Goal: Task Accomplishment & Management: Manage account settings

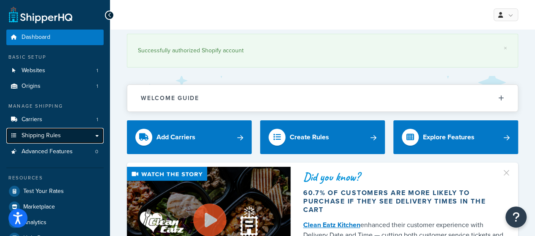
click at [56, 138] on span "Shipping Rules" at bounding box center [41, 135] width 39 height 7
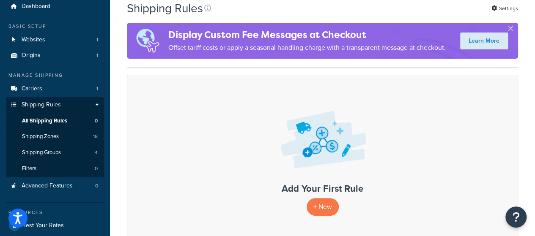
scroll to position [42, 0]
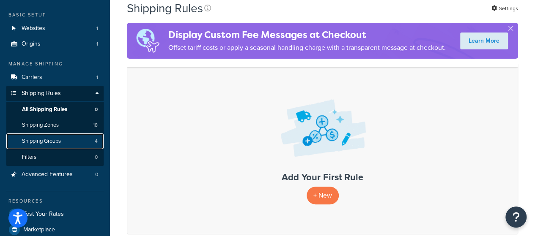
click at [65, 142] on link "Shipping Groups 4" at bounding box center [54, 142] width 97 height 16
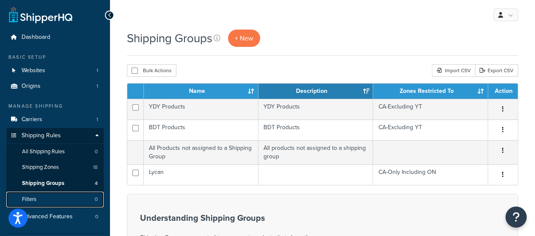
click at [59, 201] on link "Filters 0" at bounding box center [54, 200] width 97 height 16
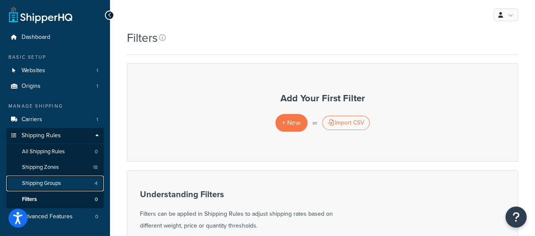
click at [63, 181] on link "Shipping Groups 4" at bounding box center [54, 184] width 97 height 16
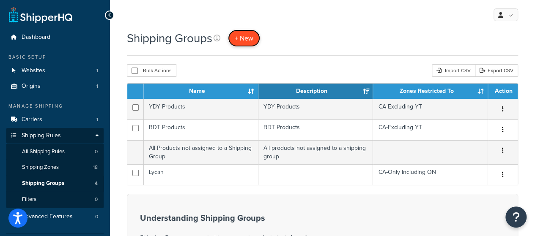
click at [252, 39] on span "+ New" at bounding box center [244, 38] width 19 height 10
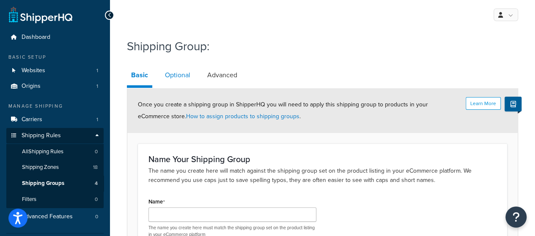
click at [172, 72] on link "Optional" at bounding box center [178, 75] width 34 height 20
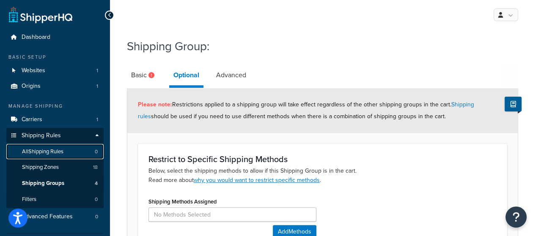
click at [68, 153] on link "All Shipping Rules 0" at bounding box center [54, 152] width 97 height 16
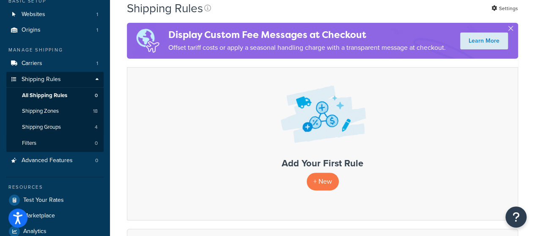
scroll to position [85, 0]
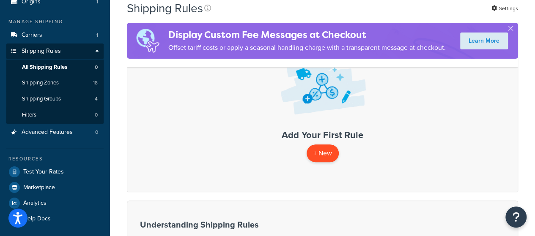
click at [326, 158] on p "+ New" at bounding box center [322, 153] width 32 height 17
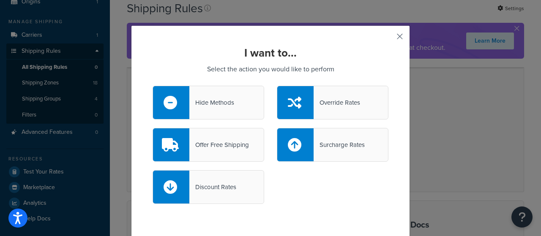
click at [388, 38] on button "button" at bounding box center [387, 39] width 2 height 2
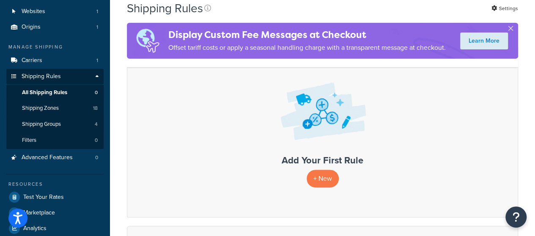
scroll to position [42, 0]
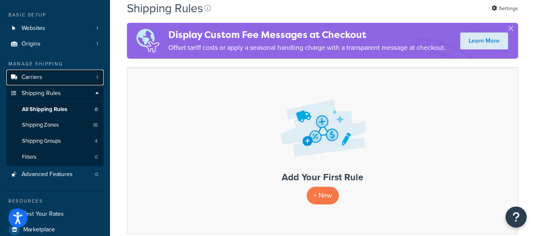
click at [96, 78] on link "Carriers 1" at bounding box center [54, 78] width 97 height 16
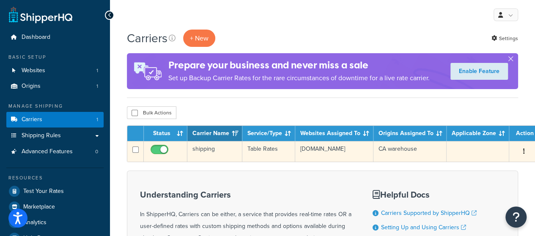
click at [518, 152] on button "button" at bounding box center [524, 152] width 12 height 14
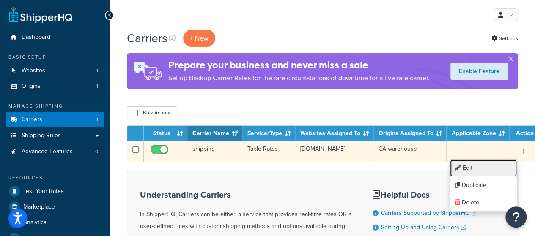
click at [497, 165] on link "Edit" at bounding box center [483, 168] width 67 height 17
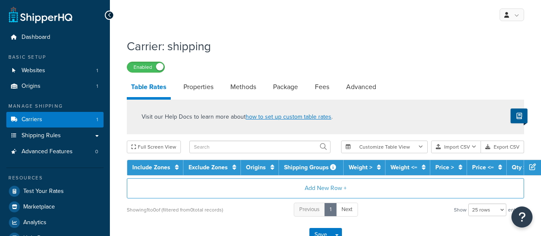
select select "25"
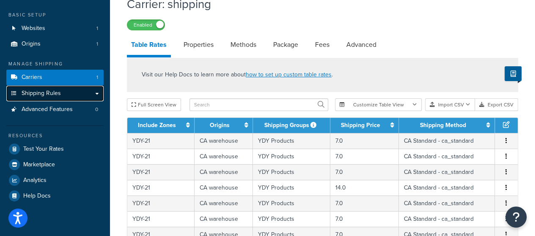
click at [63, 93] on link "Shipping Rules" at bounding box center [54, 94] width 97 height 16
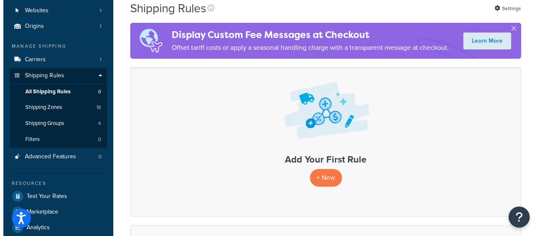
scroll to position [85, 0]
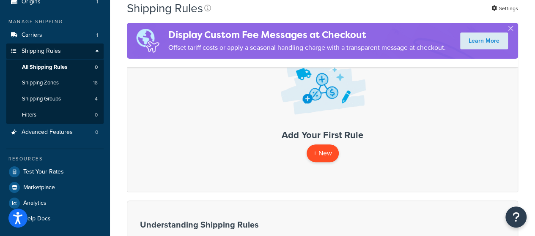
click at [327, 156] on p "+ New" at bounding box center [322, 153] width 32 height 17
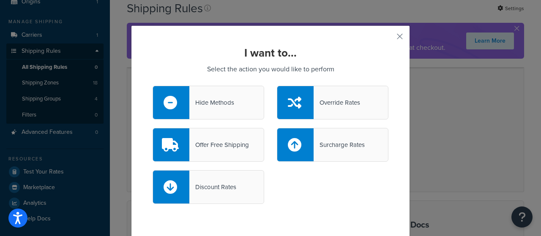
click at [301, 142] on div at bounding box center [295, 145] width 36 height 33
click at [0, 0] on input "Surcharge Rates" at bounding box center [0, 0] width 0 height 0
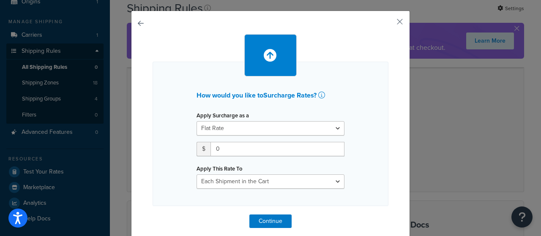
scroll to position [23, 0]
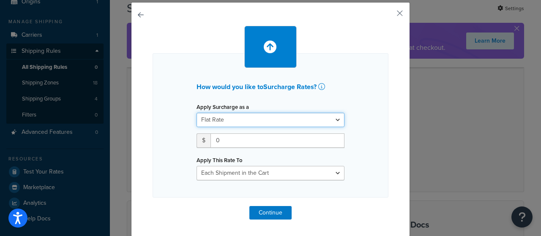
click at [291, 120] on select "Flat Rate Percentage Flat Rate & Percentage" at bounding box center [271, 120] width 148 height 14
click at [197, 113] on select "Flat Rate Percentage Flat Rate & Percentage" at bounding box center [271, 120] width 148 height 14
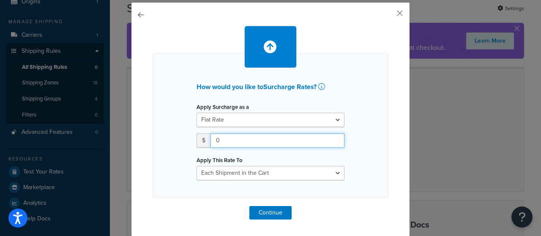
click at [244, 137] on input "0" at bounding box center [278, 141] width 134 height 14
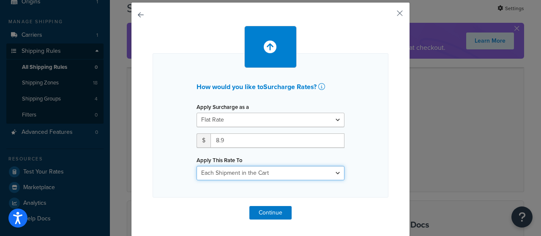
click at [249, 174] on select "Each Shipment in the Cart Each Shipping Group in the Cart Each Item within a Sh…" at bounding box center [271, 173] width 148 height 14
click at [369, 164] on div "How would you like to Surcharge Rates ? Apply Surcharge as a Flat Rate Percenta…" at bounding box center [271, 125] width 236 height 145
click at [321, 171] on select "Each Shipment in the Cart Each Shipping Group in the Cart Each Item within a Sh…" at bounding box center [271, 173] width 148 height 14
click at [260, 172] on select "Each Shipment in the Cart Each Shipping Group in the Cart Each Item within a Sh…" at bounding box center [271, 173] width 148 height 14
click at [197, 166] on select "Each Shipment in the Cart Each Shipping Group in the Cart Each Item within a Sh…" at bounding box center [271, 173] width 148 height 14
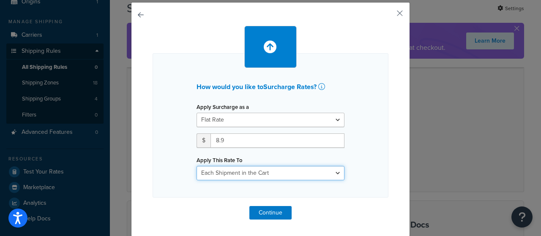
click at [277, 174] on select "Each Shipment in the Cart Each Shipping Group in the Cart Each Item within a Sh…" at bounding box center [271, 173] width 148 height 14
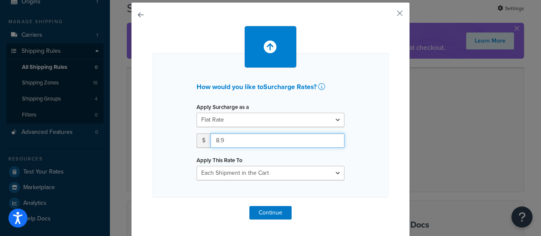
click at [280, 139] on input "8.9" at bounding box center [278, 141] width 134 height 14
type input "8"
type input "9.9"
click at [351, 142] on div "How would you like to Surcharge Rates ? Apply Surcharge as a Flat Rate Percenta…" at bounding box center [271, 125] width 236 height 145
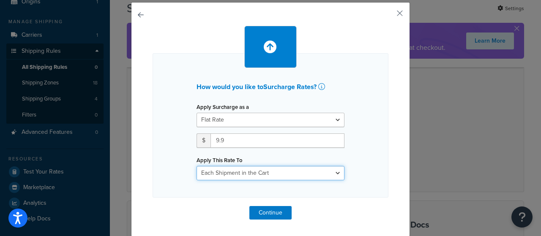
click at [295, 175] on select "Each Shipment in the Cart Each Shipping Group in the Cart Each Item within a Sh…" at bounding box center [271, 173] width 148 height 14
click at [364, 156] on div "How would you like to Surcharge Rates ? Apply Surcharge as a Flat Rate Percenta…" at bounding box center [271, 125] width 236 height 145
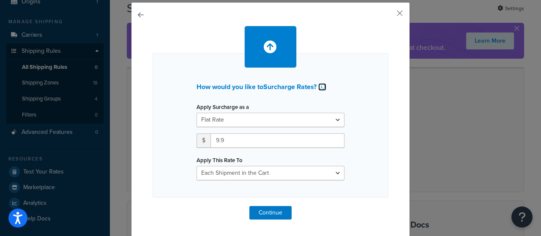
click at [321, 83] on icon at bounding box center [321, 86] width 7 height 7
click at [263, 211] on button "Continue" at bounding box center [270, 213] width 42 height 14
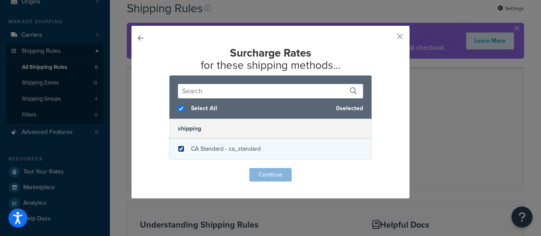
checkbox input "true"
click at [178, 148] on input "checkbox" at bounding box center [181, 149] width 6 height 6
checkbox input "true"
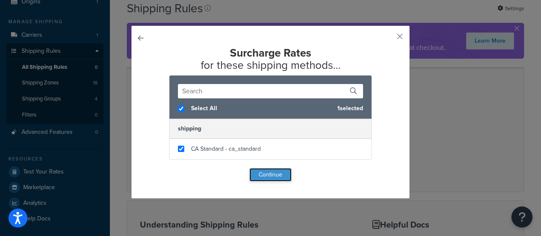
click at [265, 175] on button "Continue" at bounding box center [270, 175] width 42 height 14
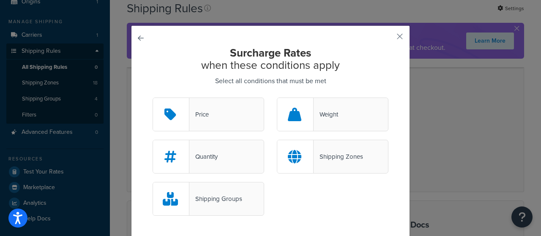
click at [189, 114] on div "Price" at bounding box center [198, 115] width 19 height 12
click at [0, 0] on input "Price" at bounding box center [0, 0] width 0 height 0
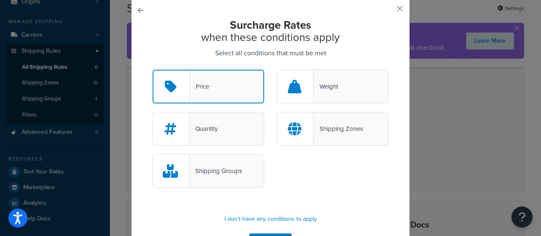
scroll to position [56, 0]
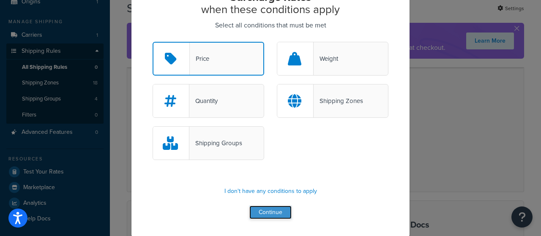
click at [272, 213] on button "Continue" at bounding box center [270, 213] width 42 height 14
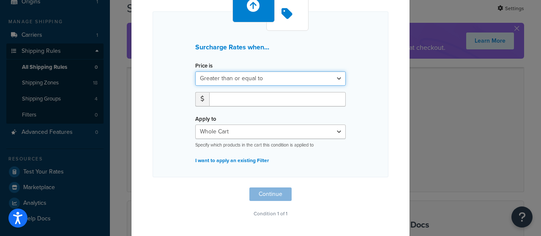
click at [274, 77] on select "Greater than or equal to Between or equal to Less than or equal to" at bounding box center [270, 78] width 150 height 14
select select "UNDER"
click at [195, 71] on select "Greater than or equal to Between or equal to Less than or equal to" at bounding box center [270, 78] width 150 height 14
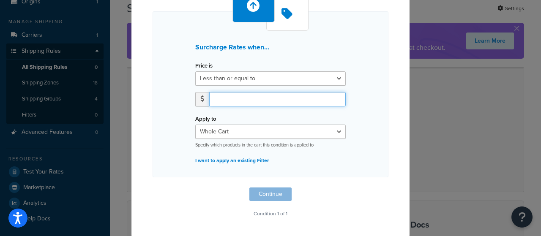
click at [243, 100] on input "number" at bounding box center [277, 99] width 137 height 14
type input "100"
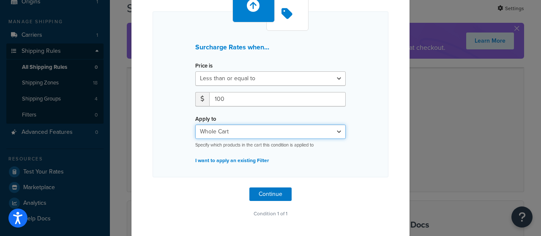
click at [241, 135] on select "Whole Cart Everything in Shipping Group Everything at Origin Each Item within S…" at bounding box center [270, 132] width 150 height 14
click at [195, 125] on select "Whole Cart Everything in Shipping Group Everything at Origin Each Item within S…" at bounding box center [270, 132] width 150 height 14
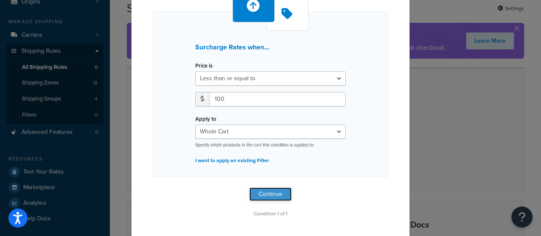
click at [266, 196] on button "Continue" at bounding box center [270, 195] width 42 height 14
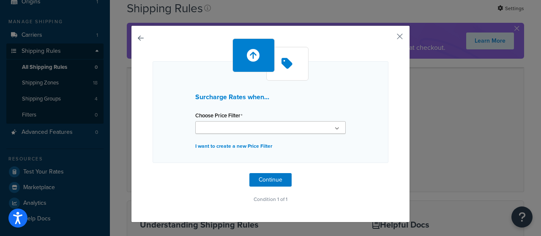
scroll to position [0, 0]
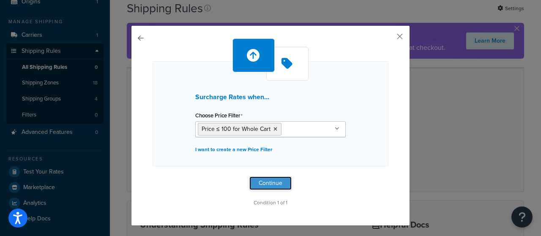
click at [265, 184] on button "Continue" at bounding box center [270, 184] width 42 height 14
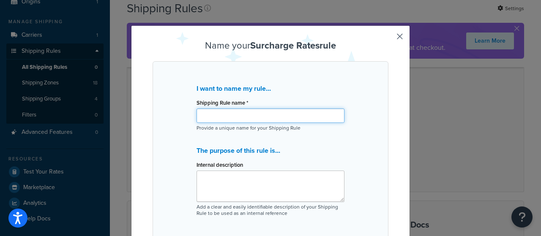
click at [253, 116] on input "Shipping Rule name *" at bounding box center [271, 116] width 148 height 14
type input "Extra C$9.9 Shipping Cost"
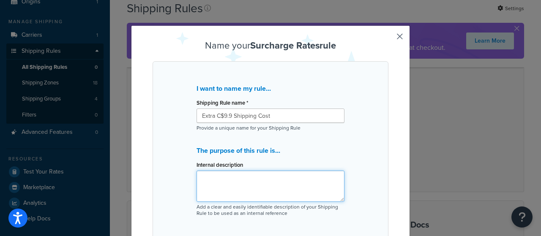
click at [232, 177] on textarea "Internal description" at bounding box center [271, 186] width 148 height 31
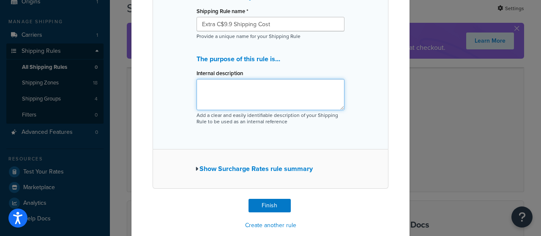
scroll to position [104, 0]
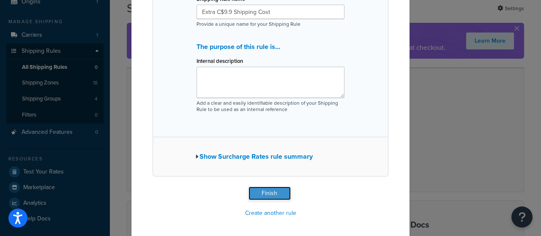
click at [269, 192] on button "Finish" at bounding box center [270, 194] width 42 height 14
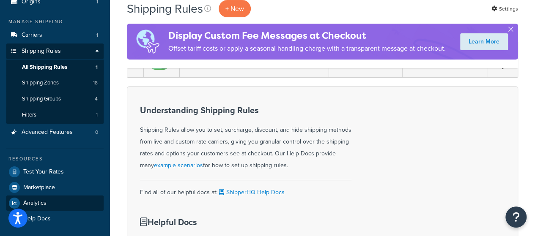
scroll to position [127, 0]
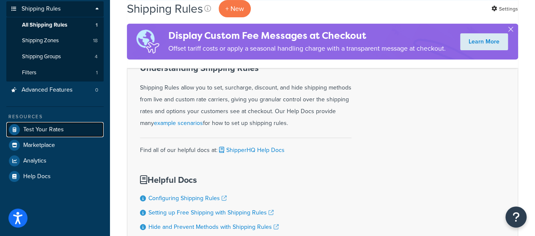
click at [53, 131] on span "Test Your Rates" at bounding box center [43, 129] width 41 height 7
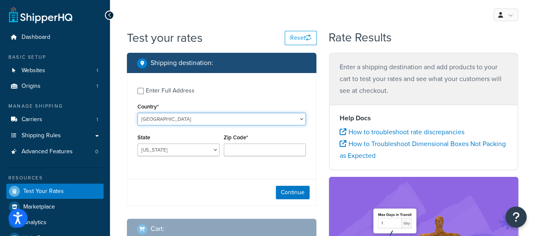
click at [171, 118] on select "United States United Kingdom Afghanistan Åland Islands Albania Algeria American…" at bounding box center [221, 119] width 168 height 13
select select "CA"
click at [137, 113] on select "United States United Kingdom Afghanistan Åland Islands Albania Algeria American…" at bounding box center [221, 119] width 168 height 13
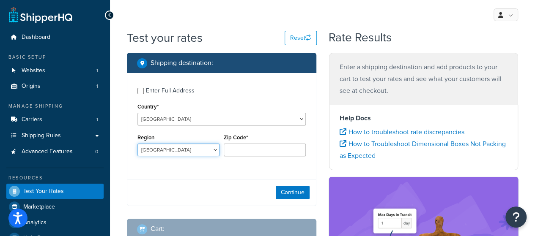
click at [204, 150] on select "Alberta British Columbia Manitoba New Brunswick Newfoundland and Labrador North…" at bounding box center [178, 150] width 82 height 13
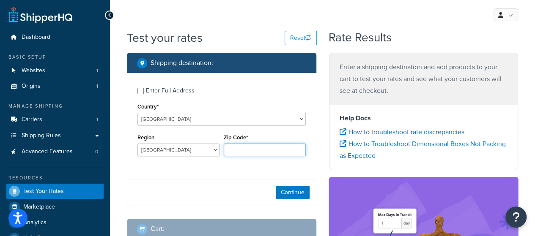
click at [247, 153] on input "Zip Code*" at bounding box center [265, 150] width 82 height 13
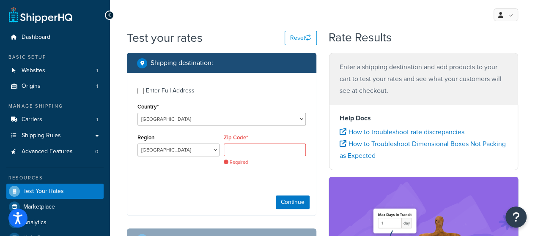
click at [249, 157] on div "Required" at bounding box center [265, 155] width 82 height 22
click at [232, 148] on input "Zip Code*" at bounding box center [265, 150] width 82 height 13
paste input "V9L 5Z2"
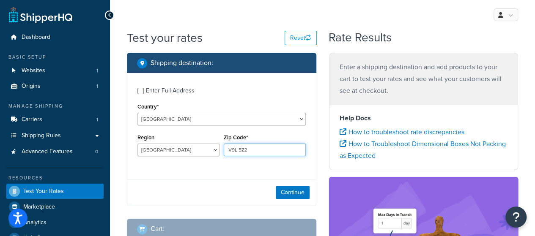
type input "V9L 5Z2"
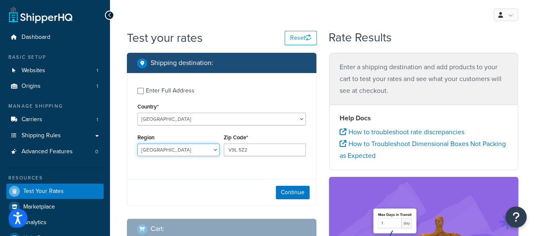
click at [198, 149] on select "Alberta British Columbia Manitoba New Brunswick Newfoundland and Labrador North…" at bounding box center [178, 150] width 82 height 13
select select "BC"
click at [137, 145] on select "Alberta British Columbia Manitoba New Brunswick Newfoundland and Labrador North…" at bounding box center [178, 150] width 82 height 13
click at [237, 177] on div "Enter Full Address Country* United States United Kingdom Afghanistan Åland Isla…" at bounding box center [221, 139] width 189 height 133
click at [290, 195] on button "Continue" at bounding box center [293, 193] width 34 height 14
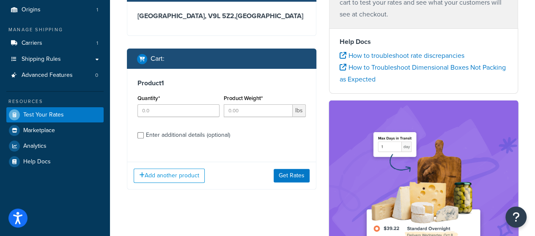
scroll to position [85, 0]
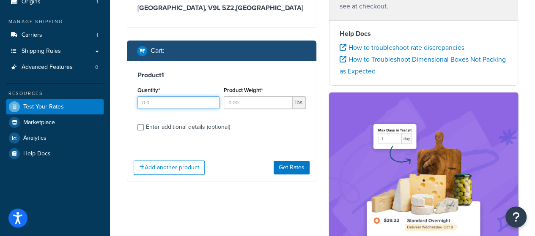
click at [175, 107] on input "Quantity*" at bounding box center [178, 102] width 82 height 13
type input "1"
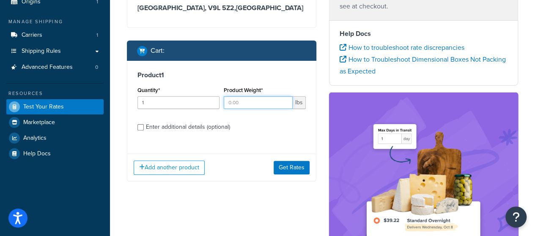
click at [245, 104] on input "Product Weight*" at bounding box center [258, 102] width 69 height 13
type input "10"
click at [152, 127] on div "Enter additional details (optional)" at bounding box center [188, 127] width 84 height 12
click at [144, 127] on input "Enter additional details (optional)" at bounding box center [140, 127] width 6 height 6
checkbox input "true"
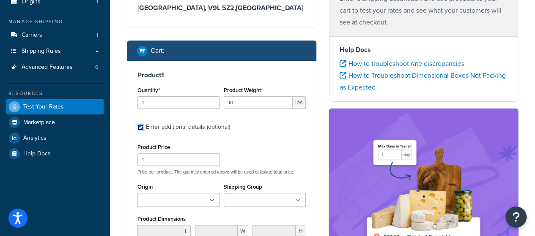
scroll to position [169, 0]
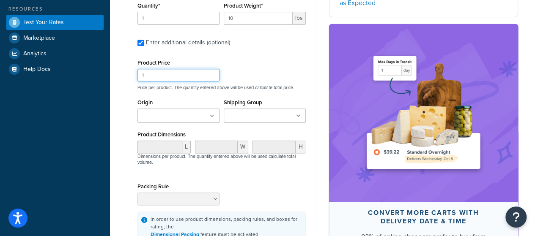
click at [172, 77] on input "1" at bounding box center [178, 75] width 82 height 13
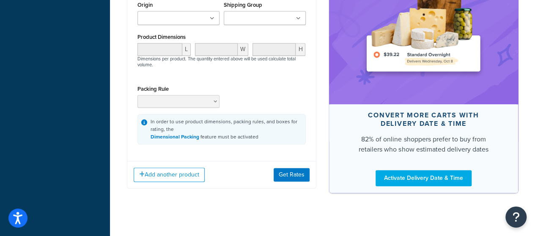
scroll to position [274, 0]
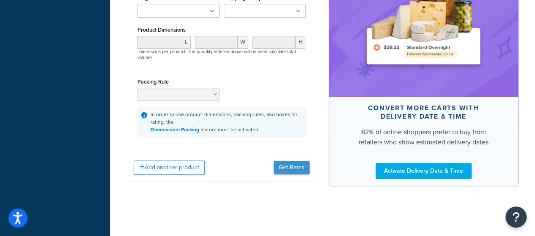
type input "50"
click at [286, 168] on button "Get Rates" at bounding box center [291, 168] width 36 height 14
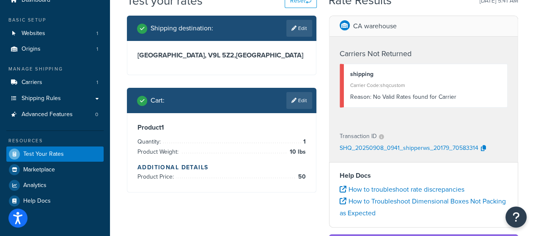
scroll to position [0, 0]
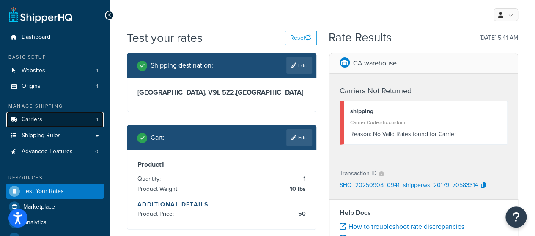
click at [39, 119] on span "Carriers" at bounding box center [32, 119] width 21 height 7
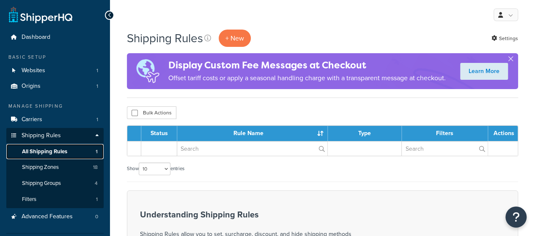
click at [44, 153] on span "All Shipping Rules" at bounding box center [44, 151] width 45 height 7
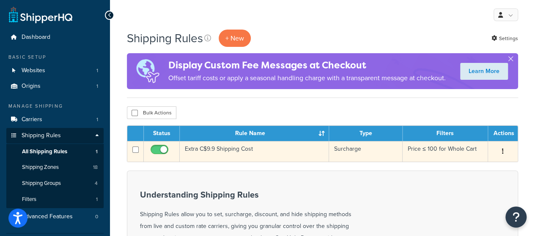
click at [504, 151] on button "button" at bounding box center [503, 152] width 12 height 14
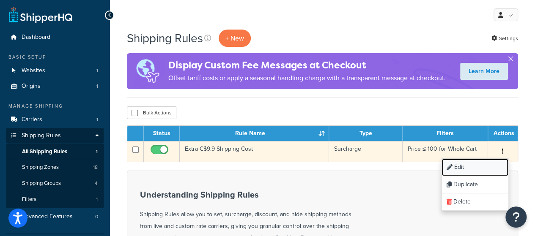
click at [489, 166] on link "Edit" at bounding box center [474, 167] width 67 height 17
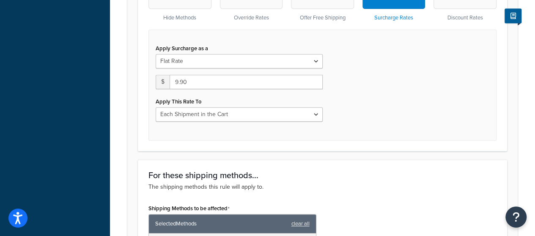
scroll to position [296, 0]
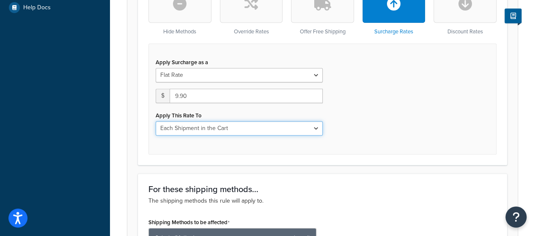
click at [242, 132] on select "Each Shipment in the Cart Each Shipping Group in the Cart Each Item within a Sh…" at bounding box center [239, 128] width 167 height 14
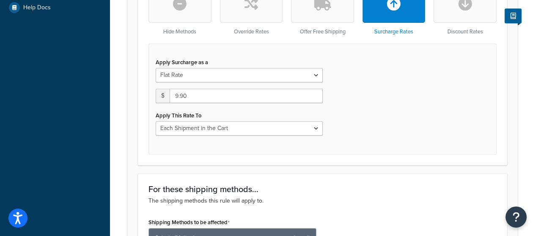
click at [359, 120] on div "Apply Surcharge as a Flat Rate Percentage Flat Rate & Percentage $ 9.90 Apply T…" at bounding box center [322, 99] width 348 height 111
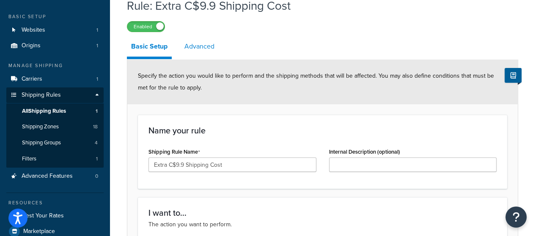
scroll to position [0, 0]
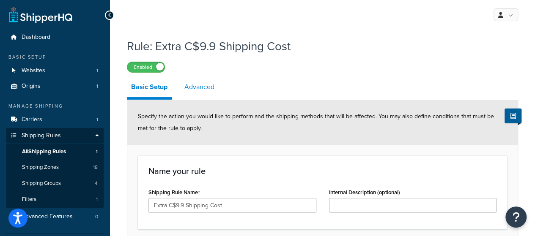
click at [196, 85] on link "Advanced" at bounding box center [199, 87] width 38 height 20
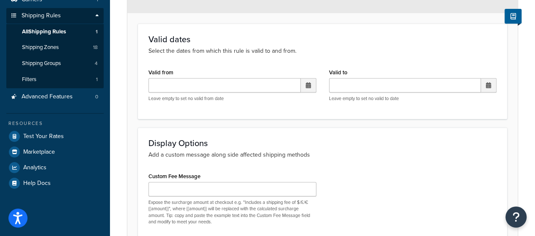
scroll to position [42, 0]
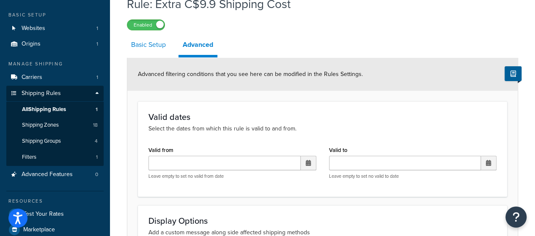
click at [157, 51] on link "Basic Setup" at bounding box center [148, 45] width 43 height 20
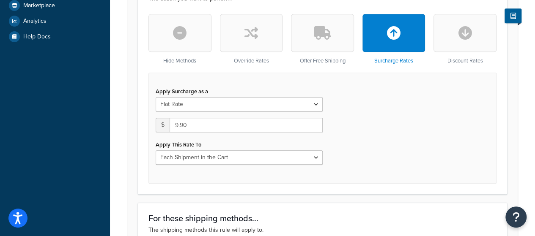
scroll to position [254, 0]
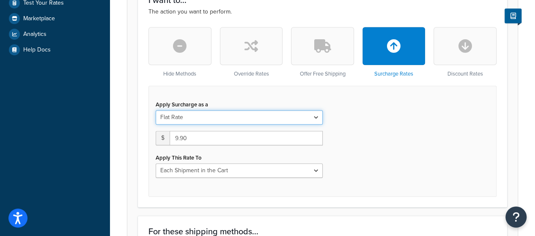
click at [312, 117] on select "Flat Rate Percentage Flat Rate & Percentage" at bounding box center [239, 117] width 167 height 14
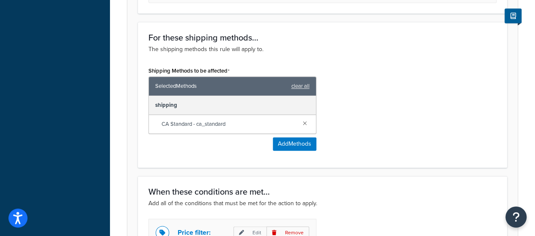
scroll to position [465, 0]
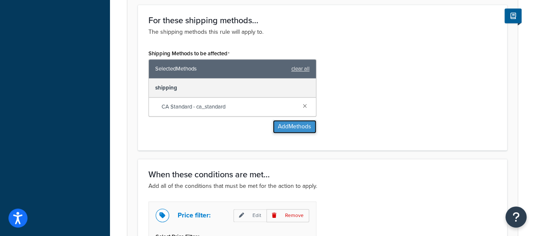
click at [286, 128] on button "Add Methods" at bounding box center [295, 127] width 44 height 14
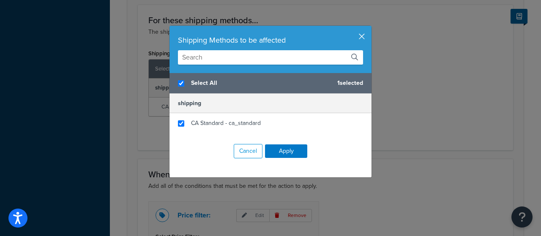
click at [369, 28] on button "button" at bounding box center [370, 27] width 2 height 2
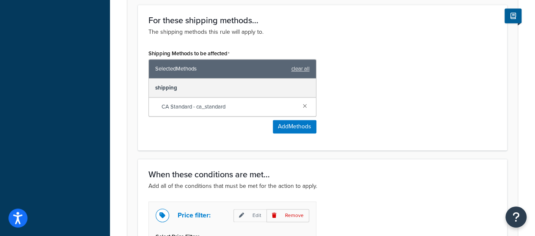
scroll to position [550, 0]
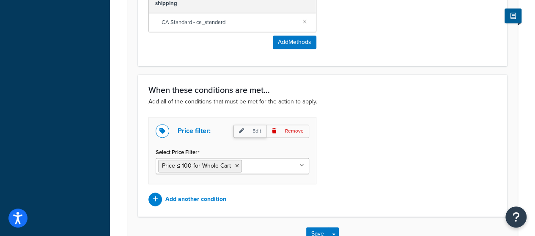
click at [253, 128] on p "Edit" at bounding box center [249, 131] width 33 height 13
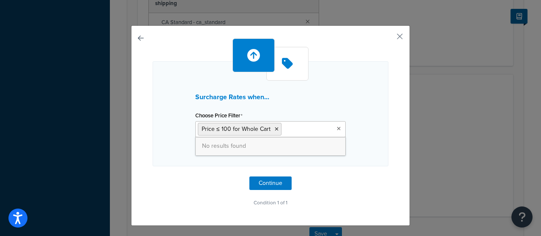
click at [333, 126] on ul "Price ≤ 100 for Whole Cart" at bounding box center [270, 129] width 150 height 16
click at [388, 38] on button "button" at bounding box center [387, 39] width 2 height 2
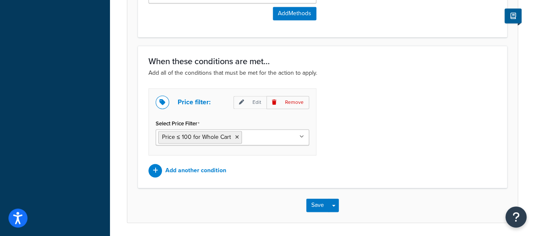
scroll to position [592, 0]
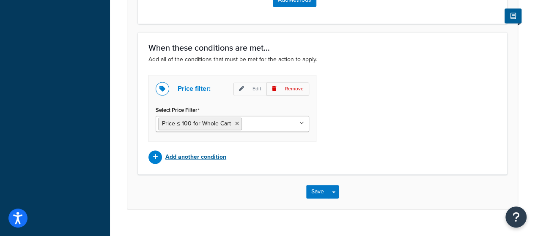
click at [214, 156] on p "Add another condition" at bounding box center [195, 157] width 61 height 12
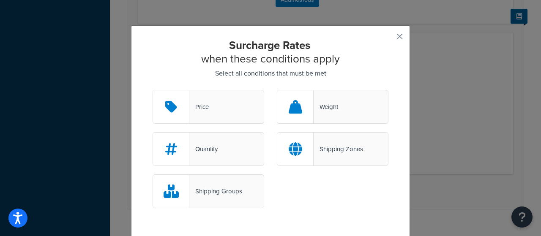
click at [388, 38] on button "button" at bounding box center [387, 39] width 2 height 2
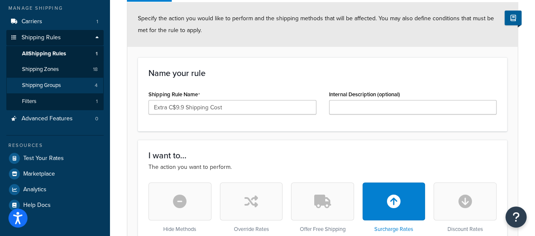
scroll to position [98, 0]
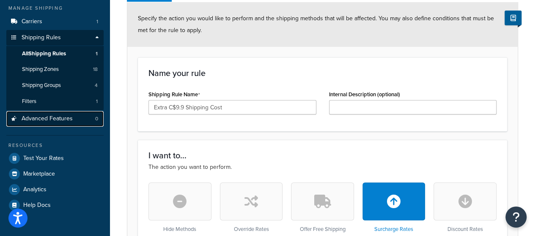
click at [48, 119] on span "Advanced Features" at bounding box center [47, 118] width 51 height 7
click at [46, 118] on span "Advanced Features" at bounding box center [47, 118] width 51 height 7
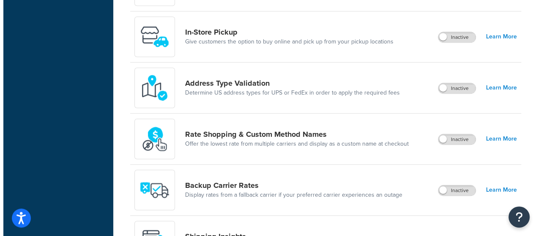
scroll to position [338, 0]
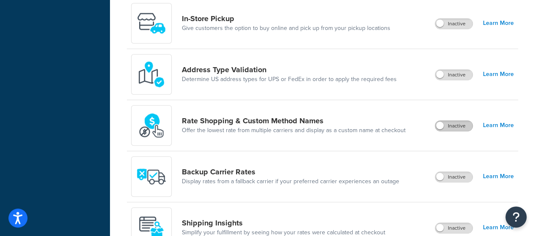
click at [460, 125] on label "Inactive" at bounding box center [453, 126] width 37 height 10
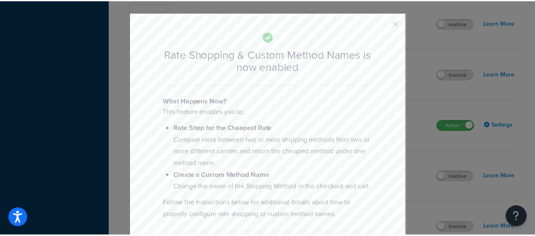
scroll to position [0, 0]
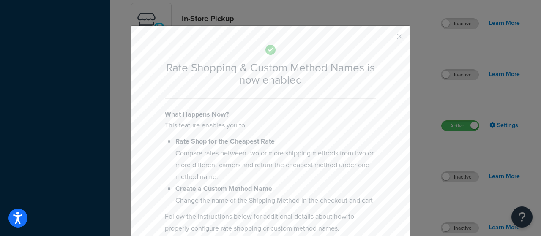
click at [388, 38] on button "button" at bounding box center [387, 39] width 2 height 2
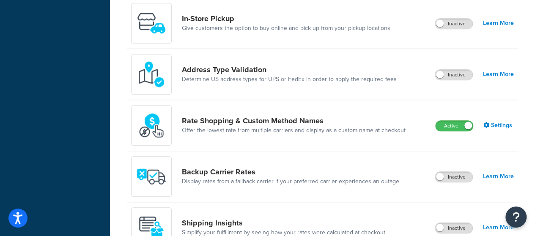
click at [478, 128] on div "Active Settings" at bounding box center [474, 126] width 79 height 12
click at [494, 126] on link "Settings" at bounding box center [498, 126] width 30 height 12
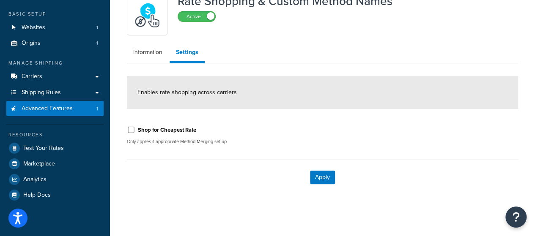
scroll to position [44, 0]
click at [151, 53] on link "Information" at bounding box center [148, 52] width 42 height 17
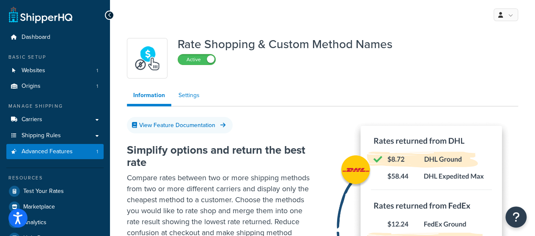
click at [189, 95] on link "Settings" at bounding box center [189, 95] width 34 height 17
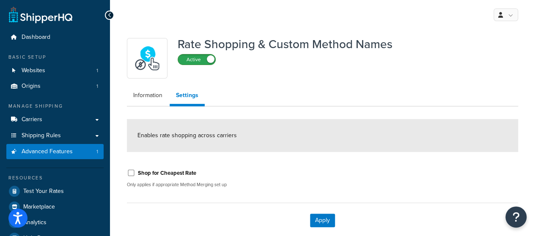
click at [203, 61] on label "Active" at bounding box center [196, 60] width 37 height 10
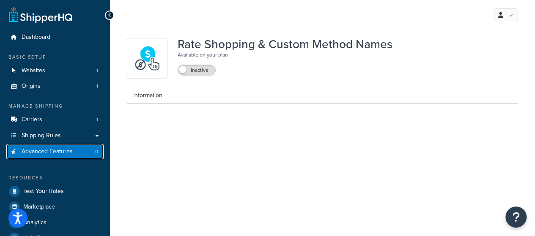
click at [50, 153] on span "Advanced Features" at bounding box center [47, 151] width 51 height 7
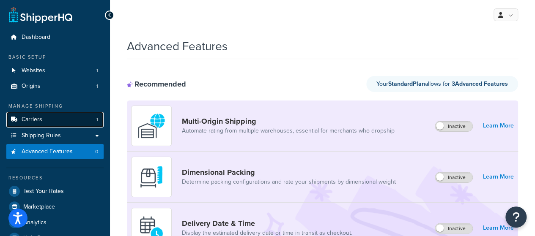
click at [60, 122] on link "Carriers 1" at bounding box center [54, 120] width 97 height 16
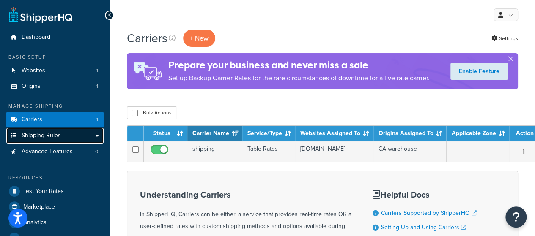
click at [24, 139] on span "Shipping Rules" at bounding box center [41, 135] width 39 height 7
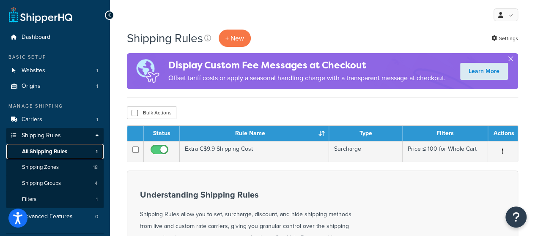
click at [85, 154] on link "All Shipping Rules 1" at bounding box center [54, 152] width 97 height 16
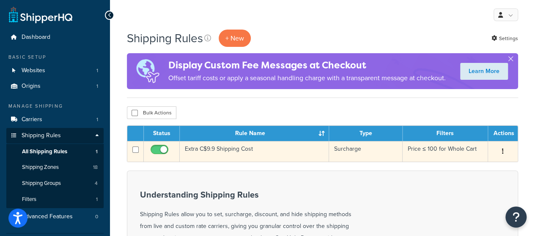
click at [503, 152] on icon "button" at bounding box center [503, 151] width 2 height 6
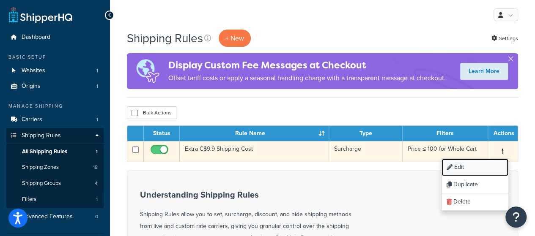
click at [490, 164] on link "Edit" at bounding box center [474, 167] width 67 height 17
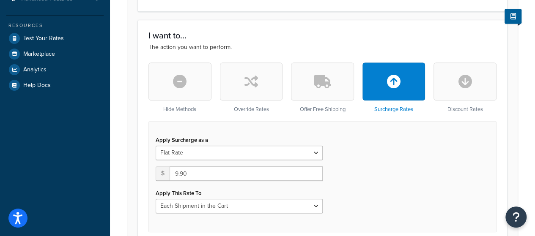
scroll to position [211, 0]
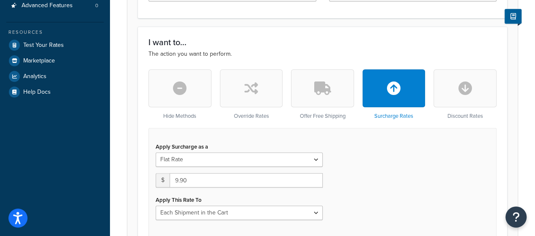
click at [456, 93] on button "button" at bounding box center [464, 88] width 63 height 38
type input "0"
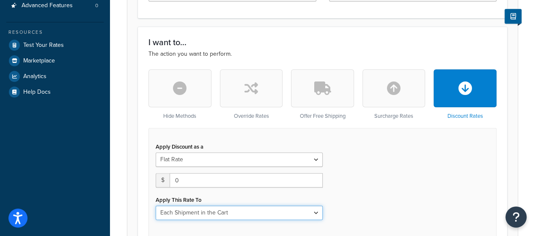
click at [300, 218] on select "Each Shipment in the Cart Each Shipping Group in the Cart Each Item within a Sh…" at bounding box center [239, 213] width 167 height 14
click at [156, 206] on select "Each Shipment in the Cart Each Shipping Group in the Cart Each Item within a Sh…" at bounding box center [239, 213] width 167 height 14
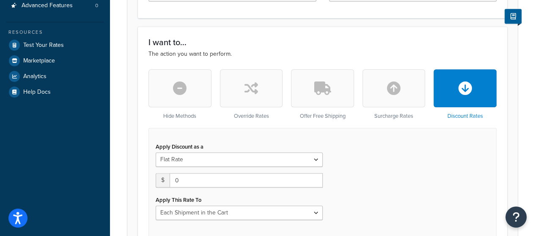
click at [241, 98] on button "button" at bounding box center [251, 88] width 63 height 38
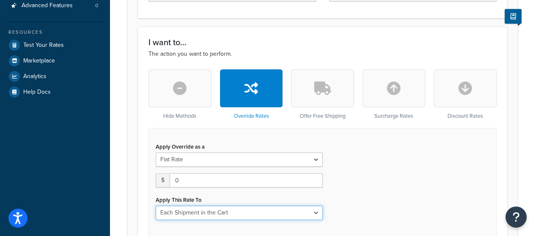
click at [282, 211] on select "Each Shipment in the Cart Each Shipping Group in the Cart Each Item within a Sh…" at bounding box center [239, 213] width 167 height 14
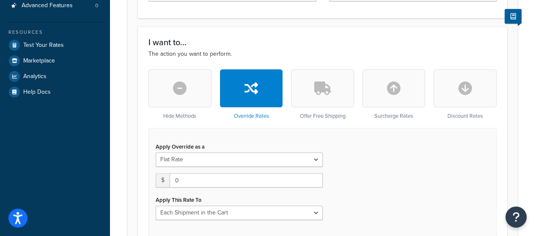
click at [312, 108] on div "Offer Free Shipping" at bounding box center [322, 94] width 63 height 50
click at [320, 98] on button "button" at bounding box center [322, 88] width 63 height 38
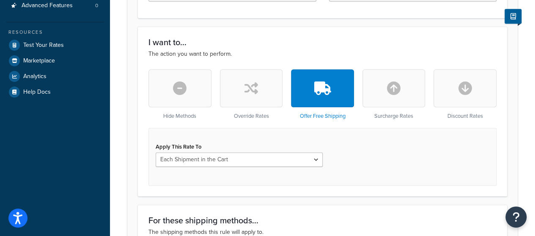
click at [372, 89] on button "button" at bounding box center [393, 88] width 63 height 38
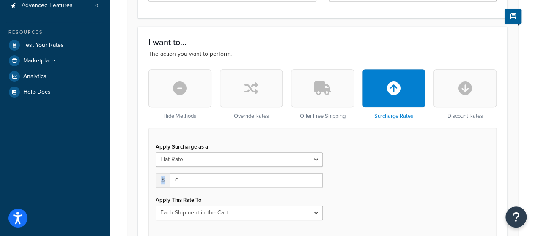
drag, startPoint x: 257, startPoint y: 169, endPoint x: 108, endPoint y: 169, distance: 148.4
click at [108, 170] on div "Dashboard Basic Setup Websites 1 Origins 1 Manage Shipping Carriers 1 Shipping …" at bounding box center [267, 211] width 535 height 844
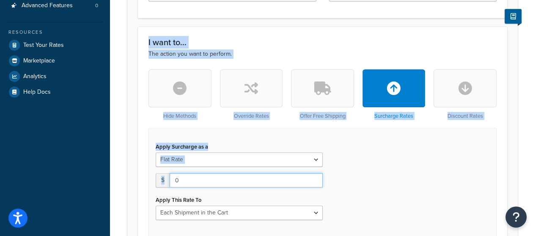
click at [208, 187] on input "0" at bounding box center [246, 180] width 153 height 14
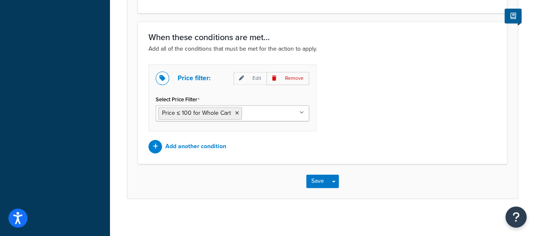
scroll to position [605, 0]
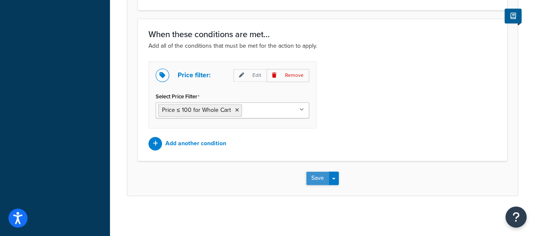
type input "9.9"
click at [323, 176] on button "Save" at bounding box center [317, 179] width 23 height 14
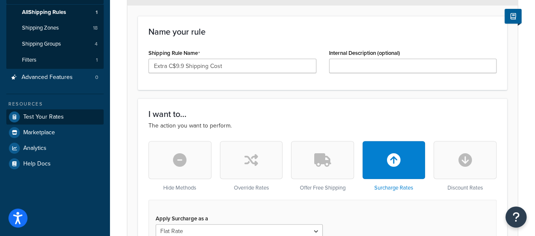
scroll to position [127, 0]
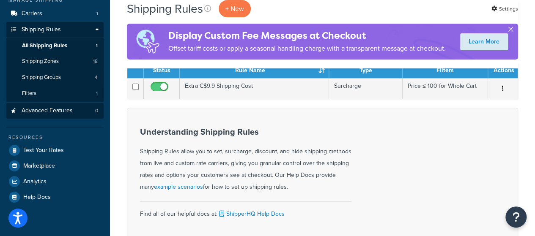
scroll to position [127, 0]
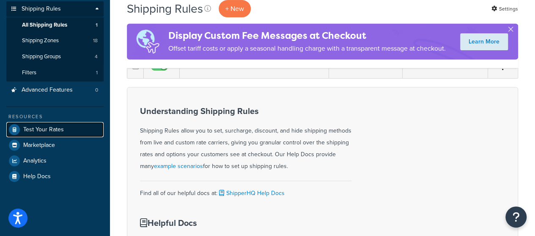
click at [52, 131] on span "Test Your Rates" at bounding box center [43, 129] width 41 height 7
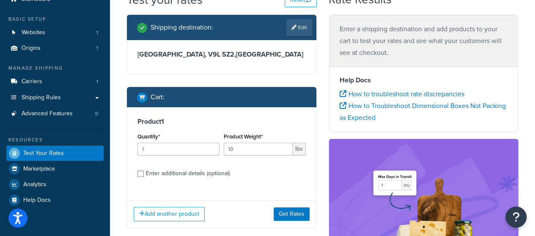
scroll to position [42, 0]
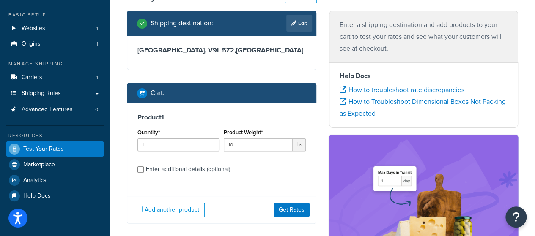
click at [220, 167] on div "Enter additional details (optional)" at bounding box center [188, 170] width 84 height 12
click at [144, 167] on input "Enter additional details (optional)" at bounding box center [140, 170] width 6 height 6
checkbox input "true"
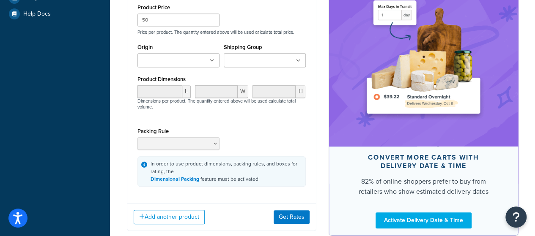
scroll to position [274, 0]
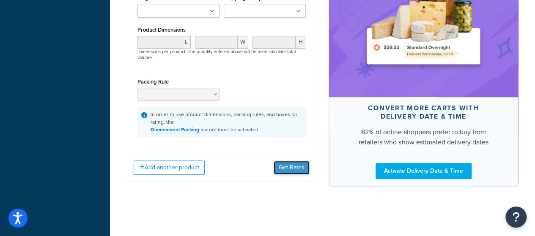
click at [286, 167] on button "Get Rates" at bounding box center [291, 168] width 36 height 14
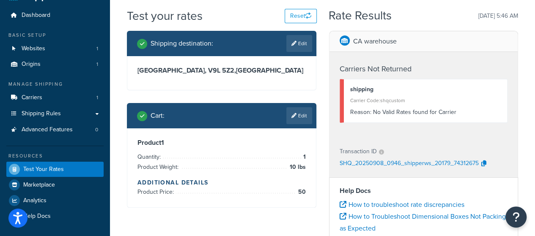
scroll to position [0, 0]
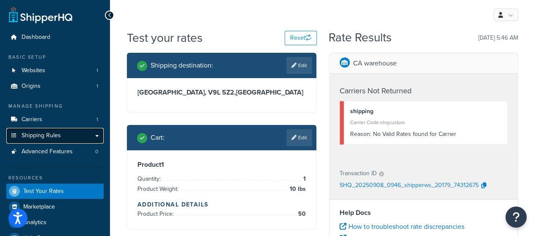
click at [70, 141] on link "Shipping Rules" at bounding box center [54, 136] width 97 height 16
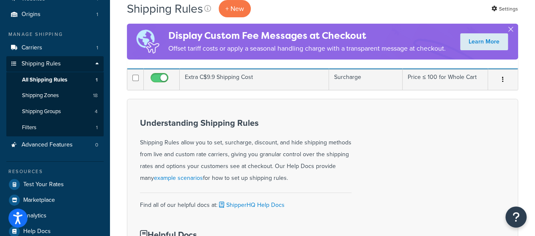
scroll to position [85, 0]
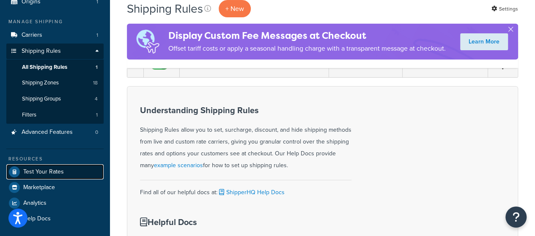
click at [48, 175] on span "Test Your Rates" at bounding box center [43, 172] width 41 height 7
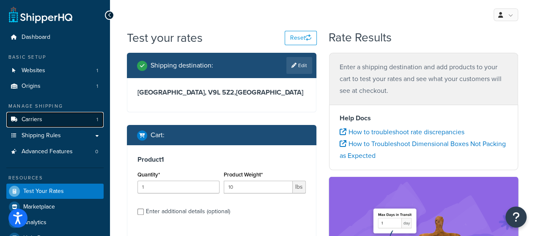
click at [52, 121] on link "Carriers 1" at bounding box center [54, 120] width 97 height 16
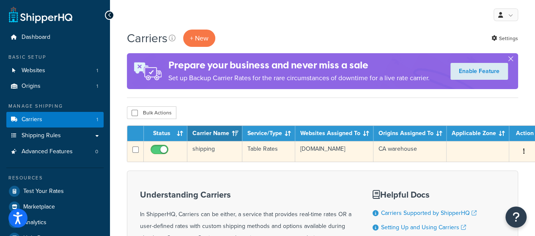
click at [519, 151] on button "button" at bounding box center [524, 152] width 12 height 14
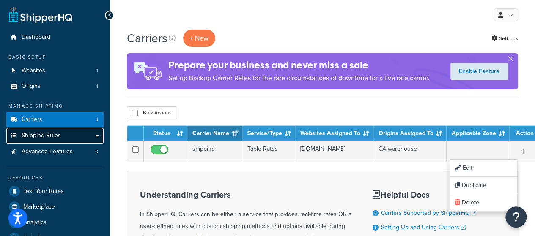
click at [68, 138] on link "Shipping Rules" at bounding box center [54, 136] width 97 height 16
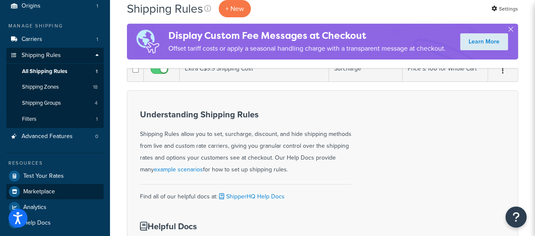
scroll to position [85, 0]
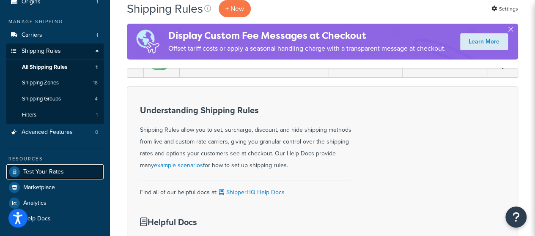
click at [40, 173] on span "Test Your Rates" at bounding box center [43, 172] width 41 height 7
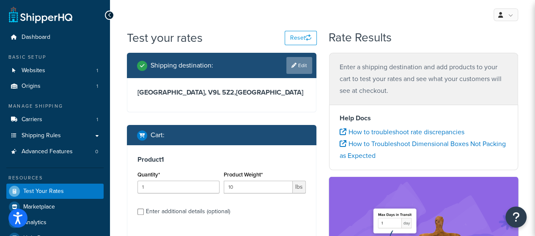
click at [297, 64] on link "Edit" at bounding box center [299, 65] width 26 height 17
select select "CA"
select select "BC"
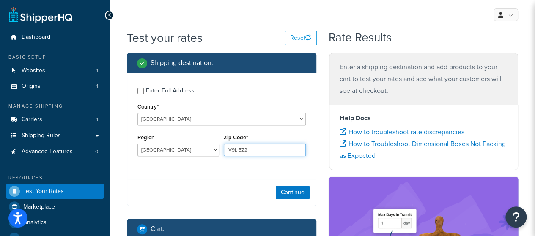
drag, startPoint x: 258, startPoint y: 148, endPoint x: 227, endPoint y: 156, distance: 31.7
click at [227, 156] on input "V9L 5Z2" at bounding box center [265, 150] width 82 height 13
paste input "0P 1N0"
type input "V0P 1N0"
click at [286, 192] on button "Continue" at bounding box center [293, 193] width 34 height 14
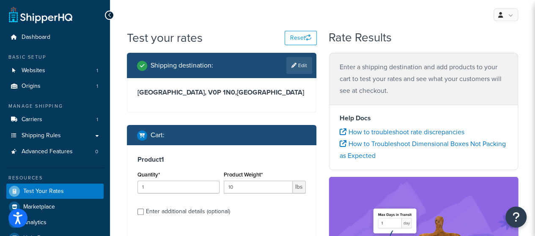
scroll to position [42, 0]
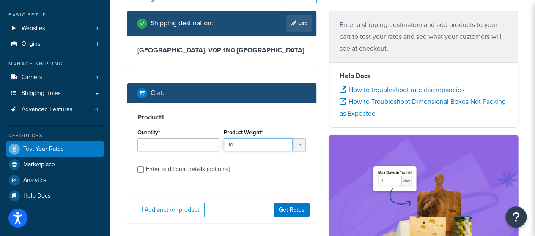
click at [238, 148] on input "10" at bounding box center [258, 145] width 69 height 13
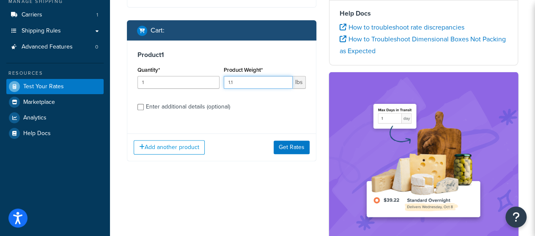
scroll to position [127, 0]
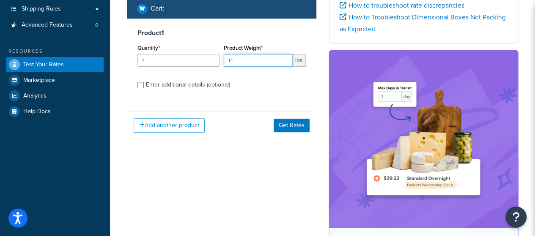
type input "1.1"
click at [181, 83] on div "Enter additional details (optional)" at bounding box center [188, 85] width 84 height 12
click at [144, 83] on input "Enter additional details (optional)" at bounding box center [140, 85] width 6 height 6
checkbox input "true"
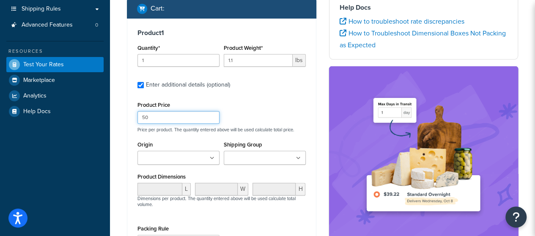
drag, startPoint x: 155, startPoint y: 115, endPoint x: 121, endPoint y: 120, distance: 34.2
click at [121, 120] on div "Shipping destination : Edit British Columbia, V0P 1N0 , Canada Cart : Product 1…" at bounding box center [221, 134] width 202 height 416
type input "89.99"
click at [254, 106] on div "Product Price 89.99 Price per product. The quantity entered above will be used …" at bounding box center [221, 115] width 172 height 33
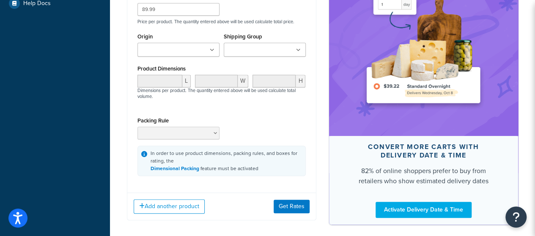
scroll to position [254, 0]
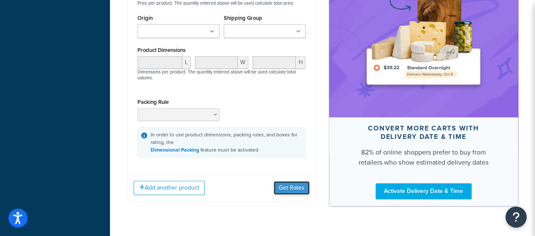
click at [292, 189] on button "Get Rates" at bounding box center [291, 188] width 36 height 14
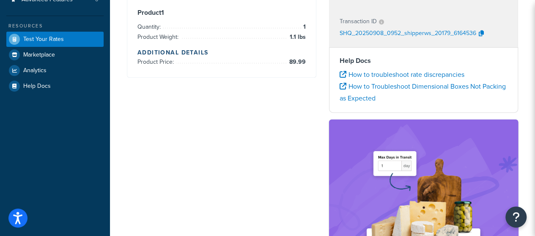
scroll to position [0, 0]
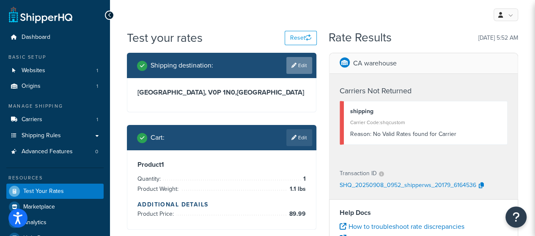
click at [302, 68] on link "Edit" at bounding box center [299, 65] width 26 height 17
select select "CA"
select select "BC"
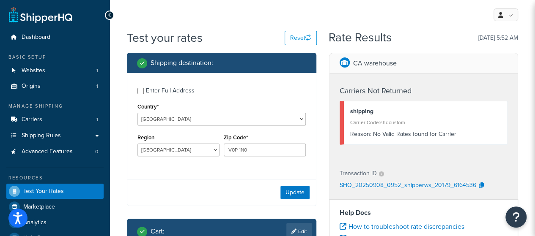
click at [156, 90] on div "Enter Full Address" at bounding box center [170, 91] width 49 height 12
click at [144, 90] on input "Enter Full Address" at bounding box center [140, 91] width 6 height 6
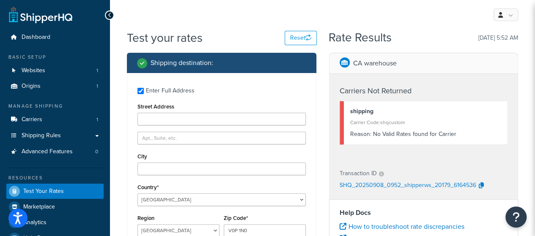
click at [147, 89] on div "Enter Full Address" at bounding box center [170, 91] width 49 height 12
click at [144, 89] on input "Enter Full Address" at bounding box center [140, 91] width 6 height 6
checkbox input "false"
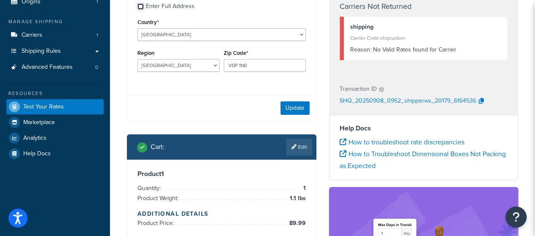
scroll to position [127, 0]
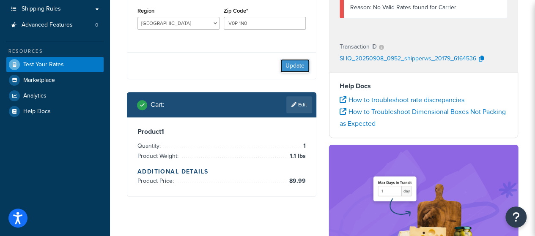
click at [289, 65] on button "Update" at bounding box center [294, 66] width 29 height 14
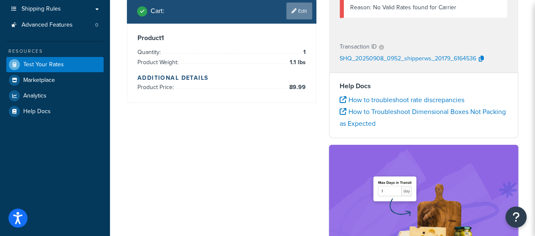
click at [301, 11] on link "Edit" at bounding box center [299, 11] width 26 height 17
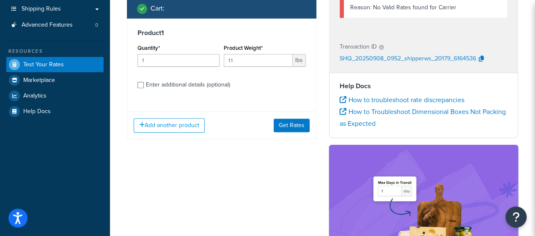
click at [206, 87] on div "Enter additional details (optional)" at bounding box center [188, 85] width 84 height 12
click at [144, 87] on input "Enter additional details (optional)" at bounding box center [140, 85] width 6 height 6
checkbox input "true"
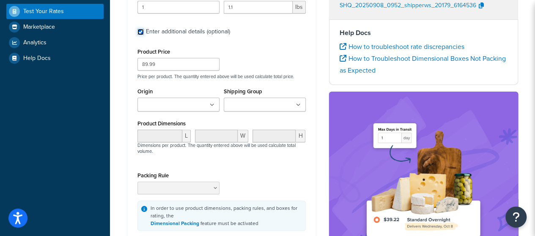
scroll to position [211, 0]
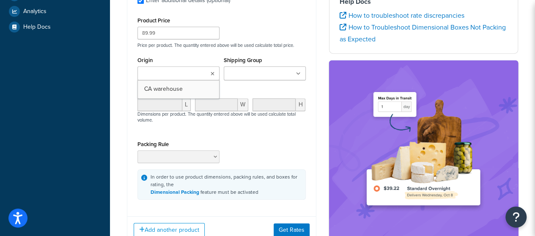
click at [192, 70] on ul at bounding box center [178, 73] width 82 height 14
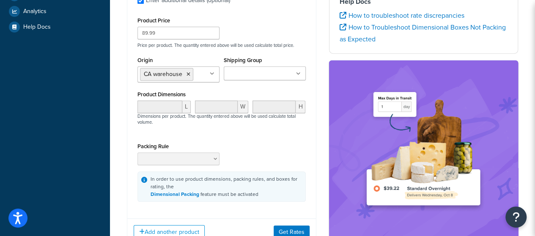
click at [255, 70] on input "Shipping Group" at bounding box center [263, 73] width 75 height 9
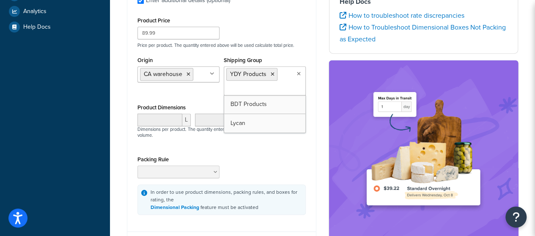
click at [311, 87] on div "Product 1 Quantity* 1 Product Weight* 1.1 lbs Enter additional details (optiona…" at bounding box center [221, 79] width 189 height 291
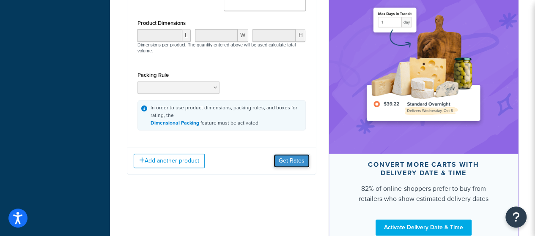
click at [285, 160] on button "Get Rates" at bounding box center [291, 161] width 36 height 14
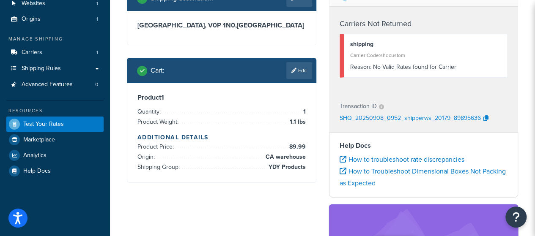
scroll to position [85, 0]
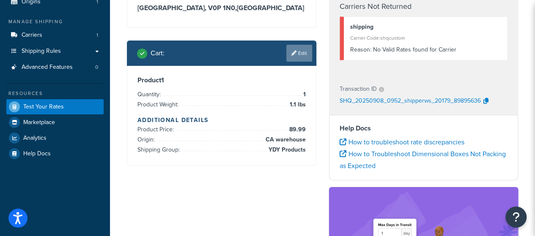
click at [304, 56] on link "Edit" at bounding box center [299, 53] width 26 height 17
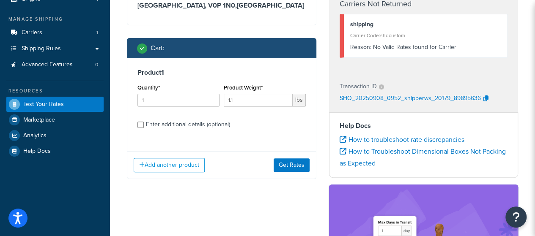
scroll to position [127, 0]
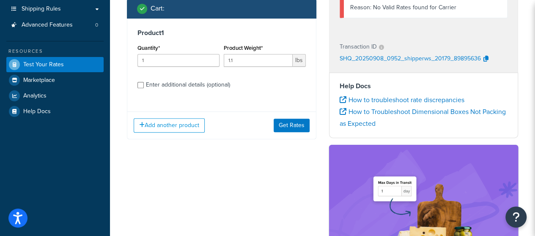
click at [166, 84] on div "Enter additional details (optional)" at bounding box center [188, 85] width 84 height 12
click at [144, 84] on input "Enter additional details (optional)" at bounding box center [140, 85] width 6 height 6
checkbox input "true"
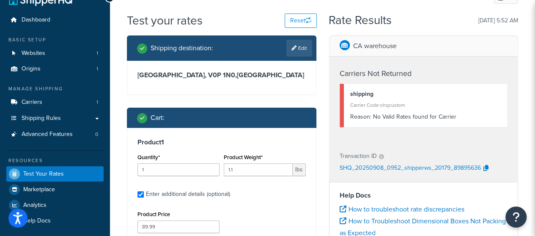
scroll to position [0, 0]
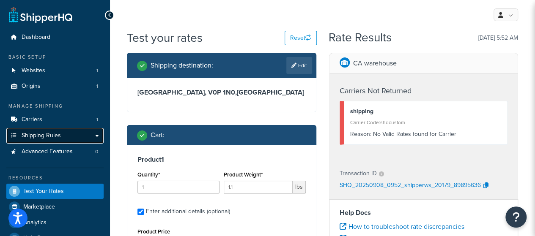
click at [55, 135] on span "Shipping Rules" at bounding box center [41, 135] width 39 height 7
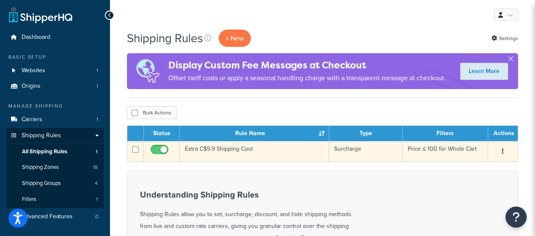
click at [159, 151] on input "checkbox" at bounding box center [160, 152] width 23 height 11
checkbox input "false"
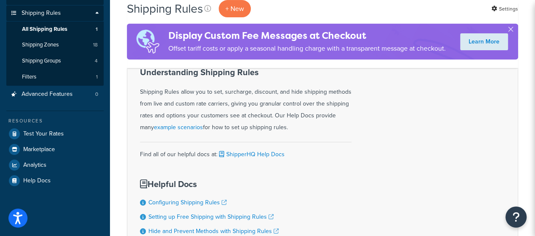
scroll to position [169, 0]
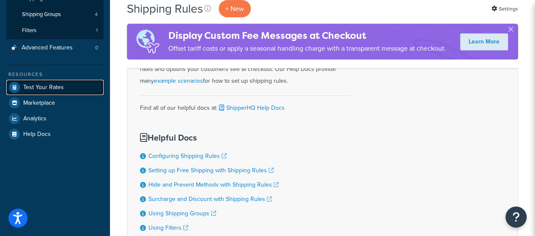
click at [46, 90] on span "Test Your Rates" at bounding box center [43, 87] width 41 height 7
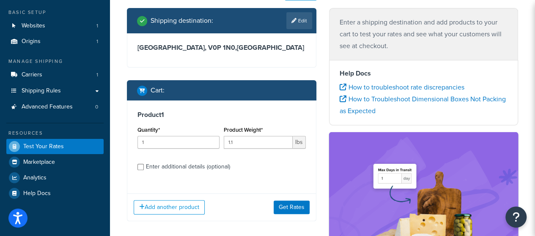
scroll to position [85, 0]
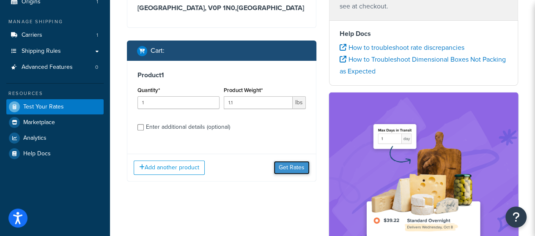
click at [289, 168] on button "Get Rates" at bounding box center [291, 168] width 36 height 14
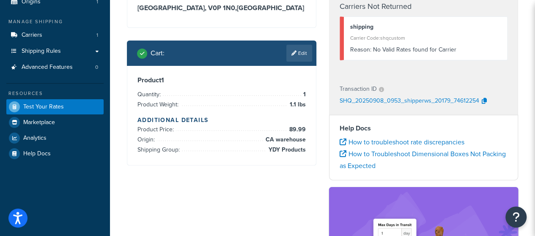
click at [380, 101] on p "SHQ_20250908_0953_shipperws_20179_74612254" at bounding box center [408, 101] width 139 height 13
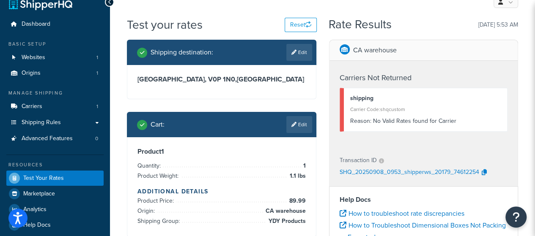
scroll to position [0, 0]
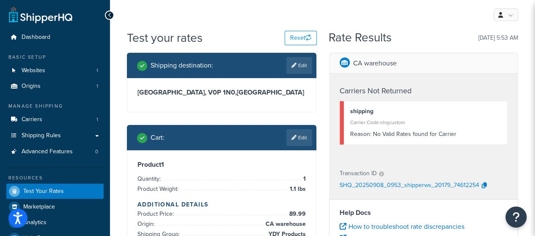
click at [436, 79] on div "Carriers Not Returned shipping Carrier Code: shqcustom Reason: No Valid Rates f…" at bounding box center [423, 117] width 189 height 87
click at [401, 87] on h4 "Carriers Not Returned" at bounding box center [423, 90] width 168 height 11
click at [375, 186] on p "SHQ_20250908_0953_shipperws_20179_74612254" at bounding box center [408, 186] width 139 height 13
click at [399, 182] on p "SHQ_20250908_0953_shipperws_20179_74612254" at bounding box center [408, 186] width 139 height 13
click at [414, 58] on div "CA warehouse" at bounding box center [423, 63] width 189 height 21
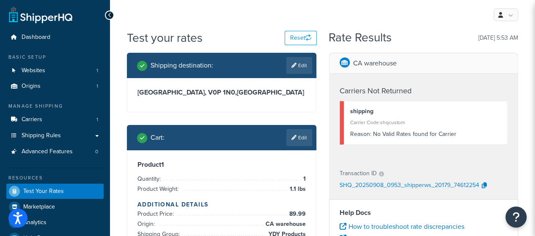
click at [414, 58] on div "CA warehouse" at bounding box center [423, 63] width 189 height 21
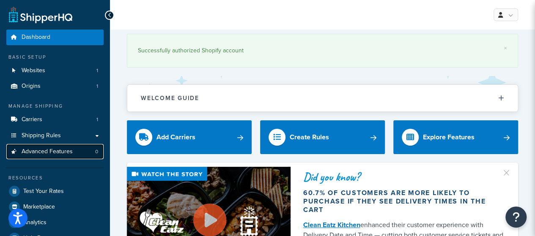
click at [57, 149] on span "Advanced Features" at bounding box center [47, 151] width 51 height 7
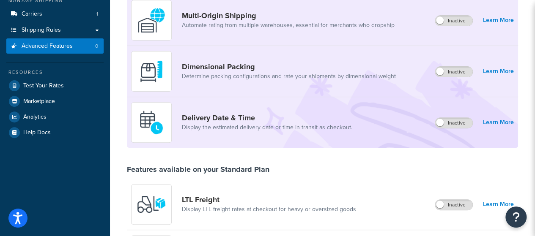
scroll to position [63, 0]
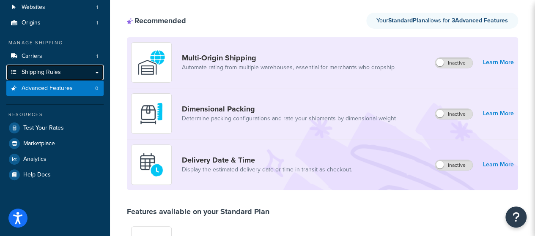
click at [55, 76] on span "Shipping Rules" at bounding box center [41, 72] width 39 height 7
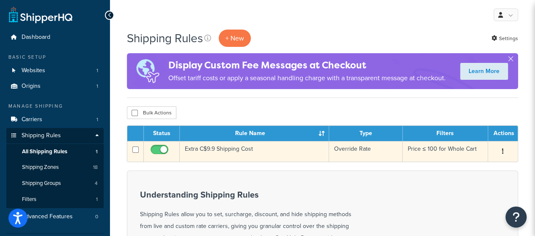
click at [502, 152] on icon "button" at bounding box center [503, 151] width 2 height 6
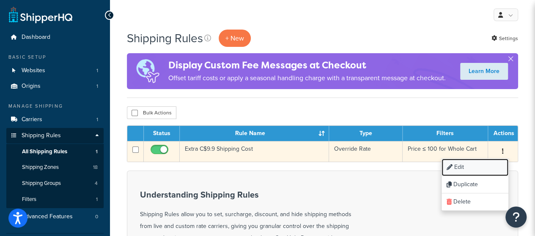
click at [487, 163] on link "Edit" at bounding box center [474, 167] width 67 height 17
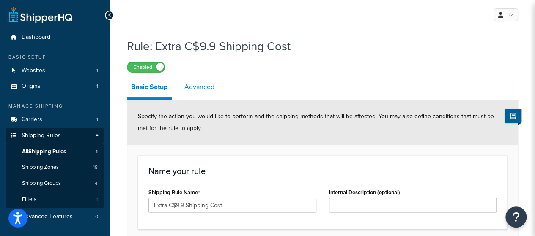
click at [204, 92] on link "Advanced" at bounding box center [199, 87] width 38 height 20
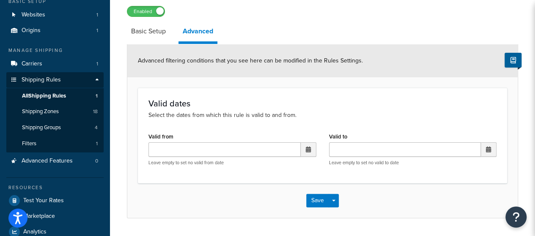
scroll to position [43, 0]
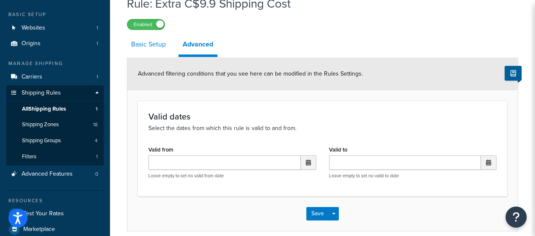
click at [155, 47] on link "Basic Setup" at bounding box center [148, 44] width 43 height 20
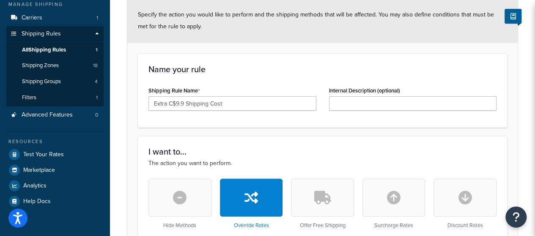
scroll to position [85, 0]
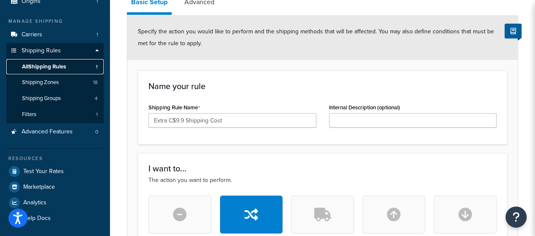
click at [67, 67] on link "All Shipping Rules 1" at bounding box center [54, 67] width 97 height 16
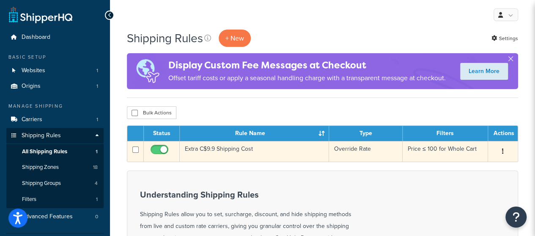
click at [503, 147] on button "button" at bounding box center [503, 152] width 12 height 14
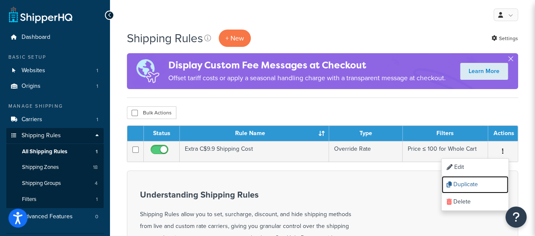
click at [470, 182] on link "Duplicate" at bounding box center [474, 184] width 67 height 17
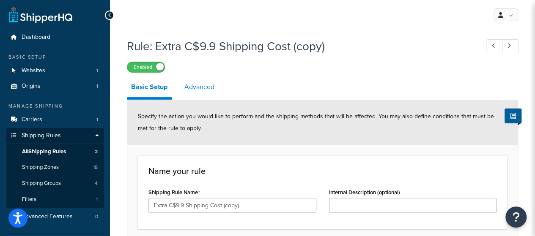
click at [207, 91] on link "Advanced" at bounding box center [199, 87] width 38 height 20
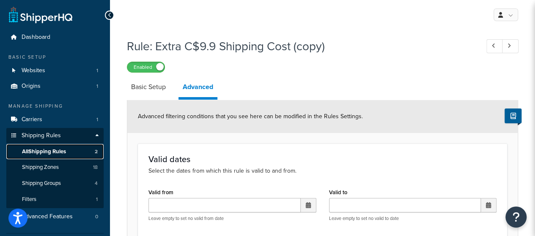
click at [55, 151] on span "All Shipping Rules" at bounding box center [44, 151] width 44 height 7
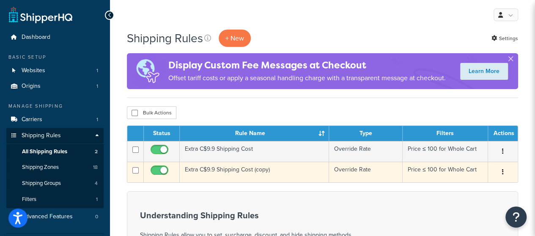
click at [506, 172] on button "button" at bounding box center [503, 173] width 12 height 14
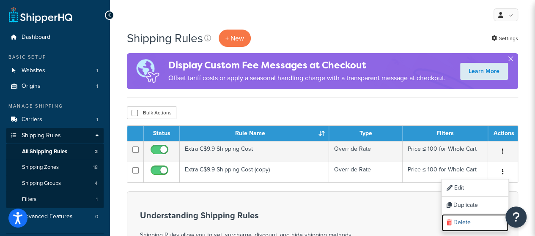
drag, startPoint x: 462, startPoint y: 218, endPoint x: 314, endPoint y: 28, distance: 240.6
click at [462, 218] on link "Delete" at bounding box center [474, 222] width 67 height 17
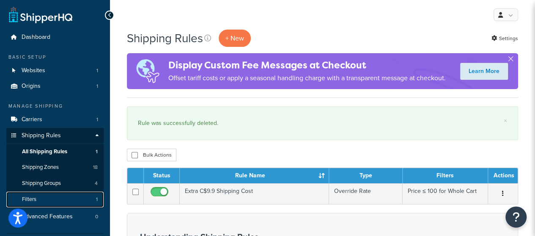
click at [49, 197] on link "Filters 1" at bounding box center [54, 200] width 97 height 16
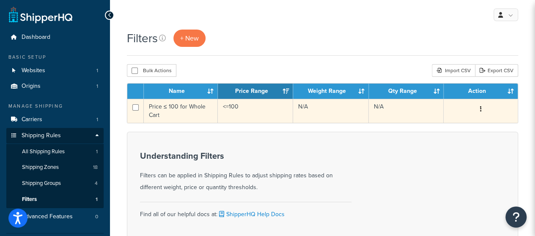
click at [478, 107] on button "button" at bounding box center [481, 110] width 12 height 14
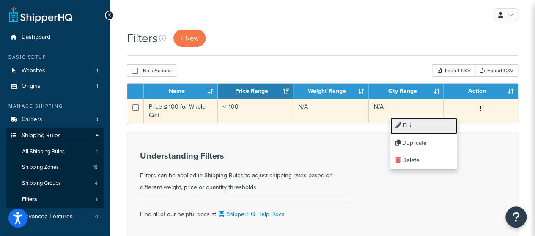
click at [433, 125] on link "Edit" at bounding box center [423, 126] width 67 height 17
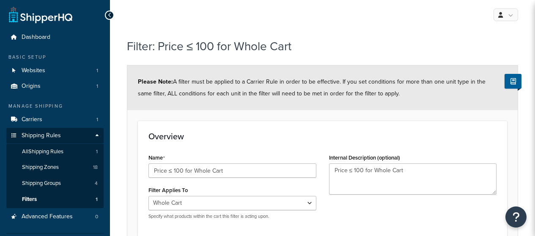
select select "range"
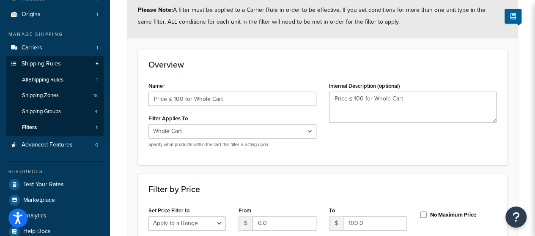
scroll to position [113, 0]
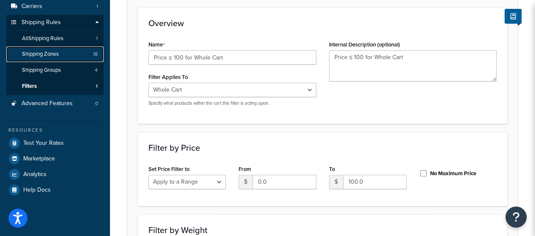
click at [71, 55] on link "Shipping Zones 18" at bounding box center [54, 54] width 97 height 16
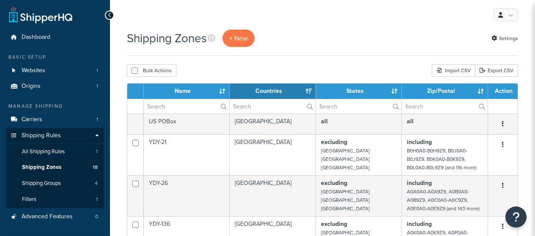
select select "15"
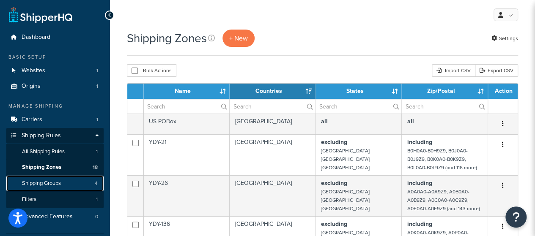
click at [49, 181] on span "Shipping Groups" at bounding box center [41, 183] width 39 height 7
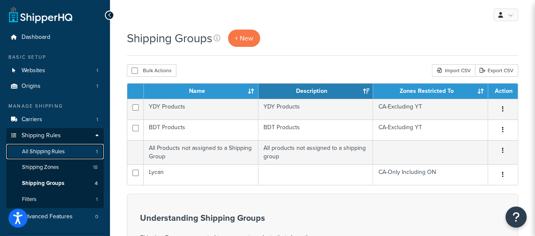
click at [62, 153] on span "All Shipping Rules" at bounding box center [43, 151] width 43 height 7
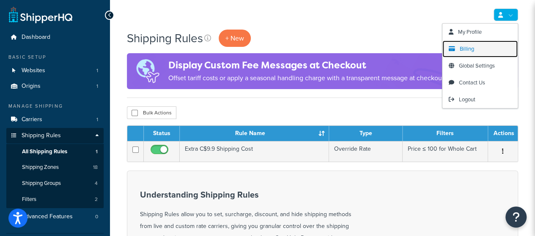
click at [473, 47] on span "Billing" at bounding box center [466, 49] width 14 height 8
click at [462, 48] on span "Billing" at bounding box center [466, 49] width 14 height 8
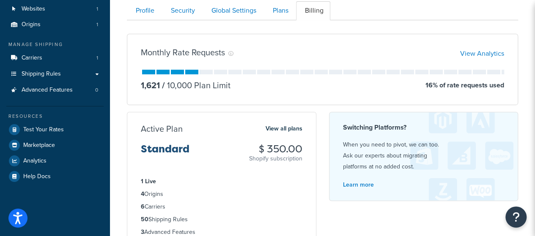
scroll to position [85, 0]
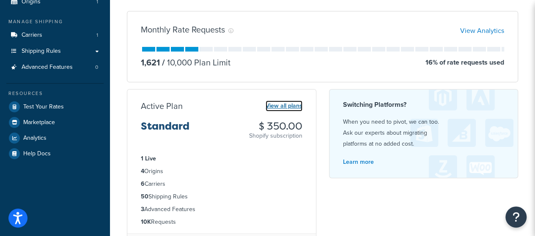
click at [286, 105] on link "View all plans" at bounding box center [283, 106] width 37 height 11
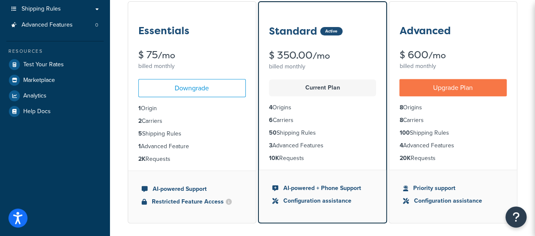
click at [290, 189] on li "AI-powered + Phone Support" at bounding box center [322, 188] width 101 height 9
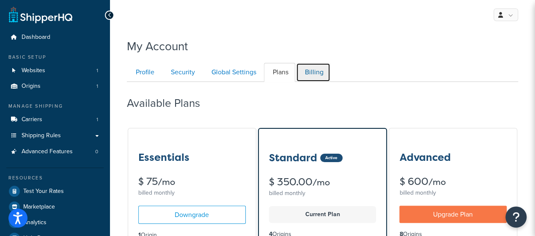
click at [309, 75] on link "Billing" at bounding box center [313, 72] width 34 height 19
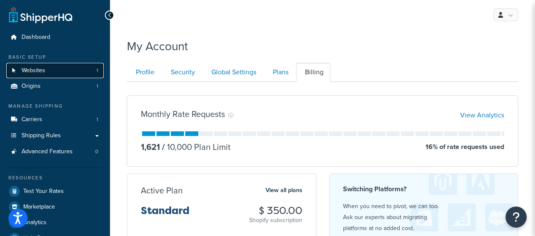
click at [49, 71] on link "Websites 1" at bounding box center [54, 71] width 97 height 16
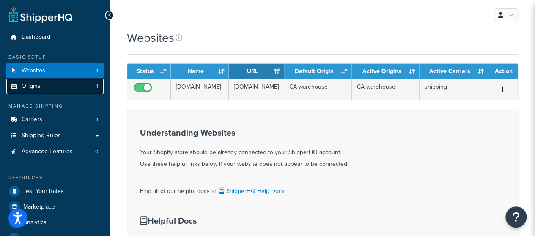
click at [31, 86] on span "Origins" at bounding box center [31, 86] width 19 height 7
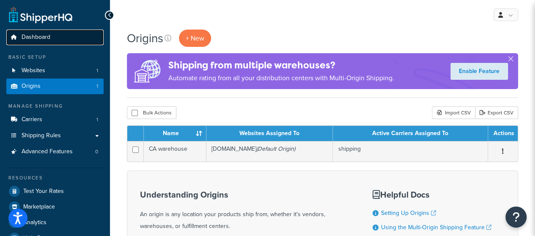
click at [46, 38] on span "Dashboard" at bounding box center [36, 37] width 29 height 7
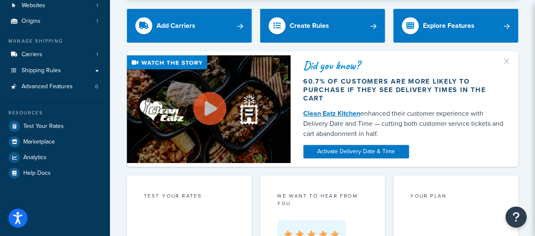
scroll to position [85, 0]
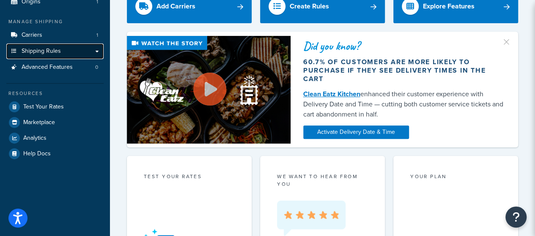
click at [53, 48] on span "Shipping Rules" at bounding box center [41, 51] width 39 height 7
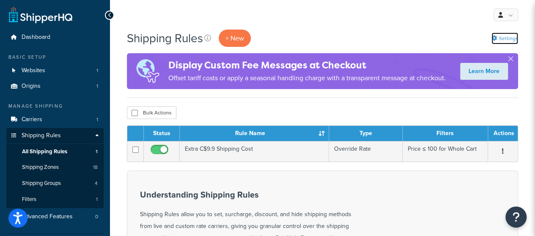
click at [508, 38] on link "Settings" at bounding box center [504, 39] width 27 height 12
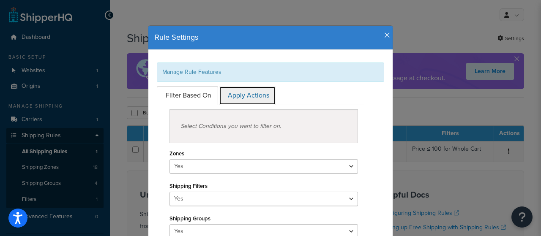
click at [245, 97] on link "Apply Actions" at bounding box center [247, 95] width 57 height 19
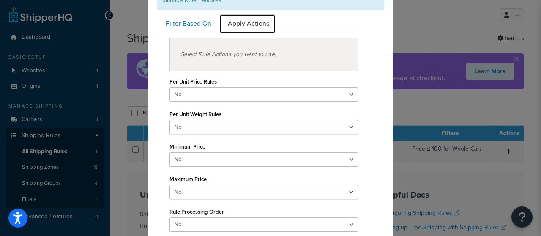
scroll to position [85, 0]
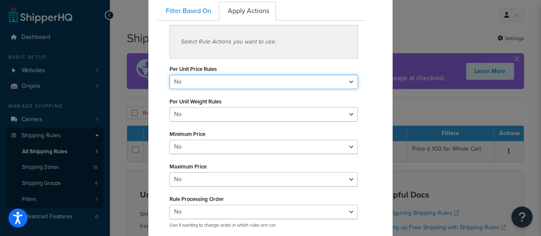
click at [253, 78] on select "Yes No" at bounding box center [264, 82] width 189 height 14
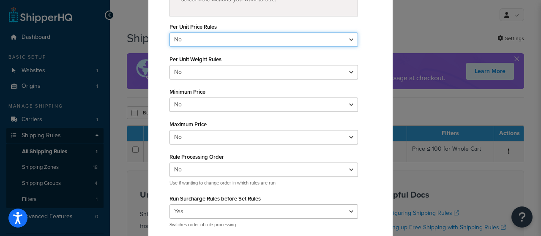
scroll to position [211, 0]
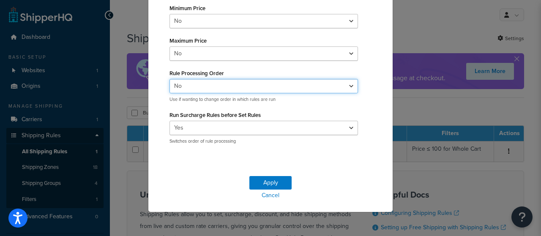
click at [249, 86] on select "Yes No" at bounding box center [264, 86] width 189 height 14
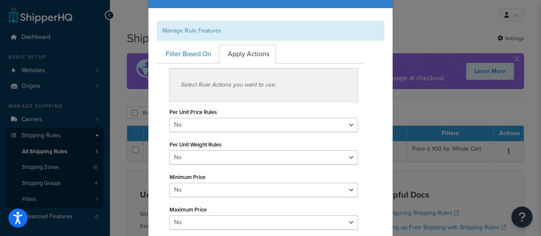
scroll to position [0, 0]
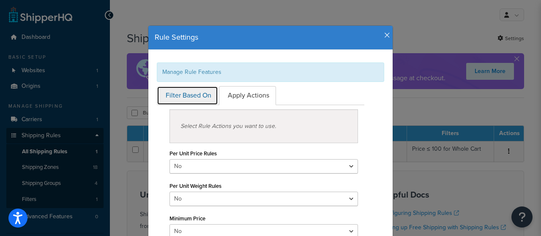
click at [194, 96] on link "Filter Based On" at bounding box center [187, 95] width 61 height 19
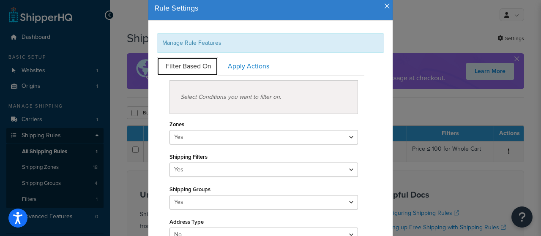
scroll to position [42, 0]
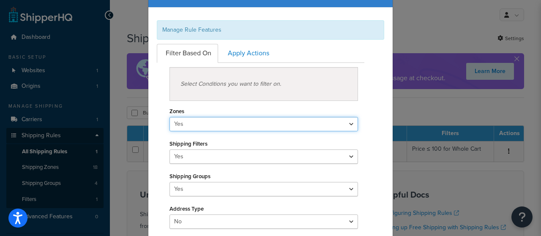
click at [220, 123] on select "Yes No" at bounding box center [264, 124] width 189 height 14
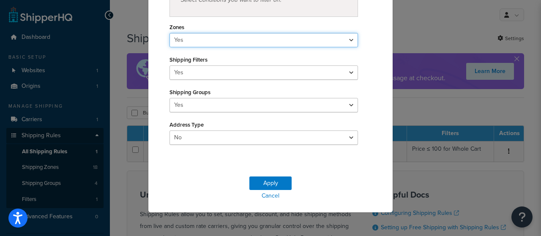
scroll to position [127, 0]
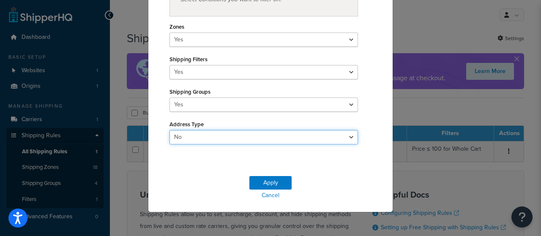
click at [224, 132] on select "Yes No" at bounding box center [264, 137] width 189 height 14
click at [223, 137] on select "Yes No" at bounding box center [264, 137] width 189 height 14
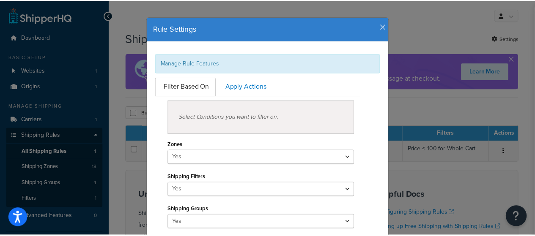
scroll to position [0, 0]
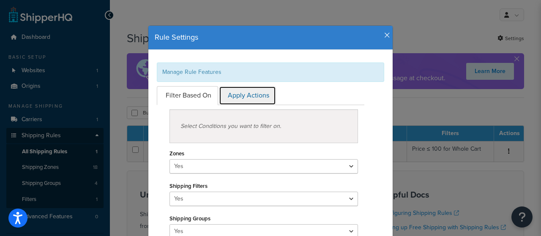
click at [235, 93] on link "Apply Actions" at bounding box center [247, 95] width 57 height 19
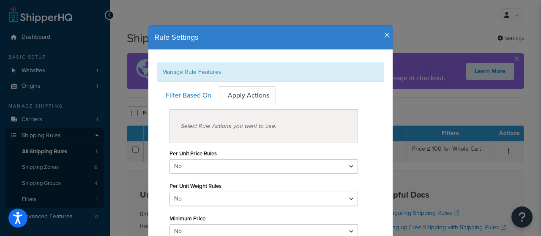
click at [384, 34] on icon "button" at bounding box center [387, 36] width 6 height 8
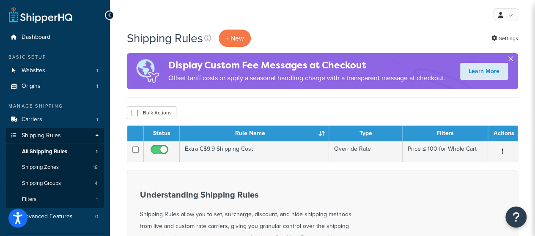
click at [511, 60] on button "button" at bounding box center [510, 61] width 2 height 2
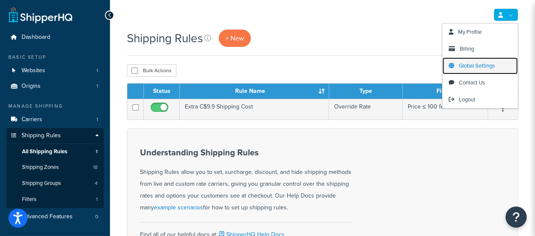
click at [469, 66] on span "Global Settings" at bounding box center [477, 66] width 36 height 8
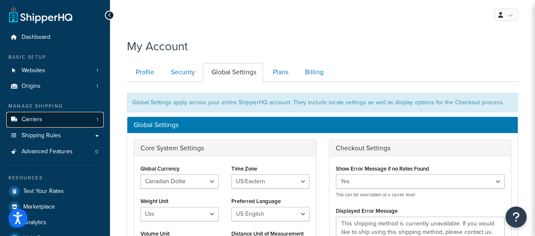
click at [67, 121] on link "Carriers 1" at bounding box center [54, 120] width 97 height 16
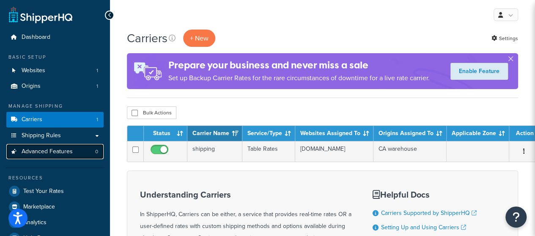
click at [60, 150] on span "Advanced Features" at bounding box center [47, 151] width 51 height 7
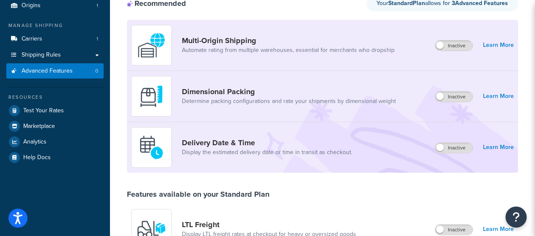
scroll to position [85, 0]
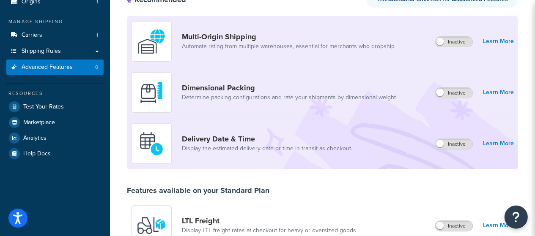
click at [514, 213] on icon "Open Resource Center" at bounding box center [516, 217] width 8 height 12
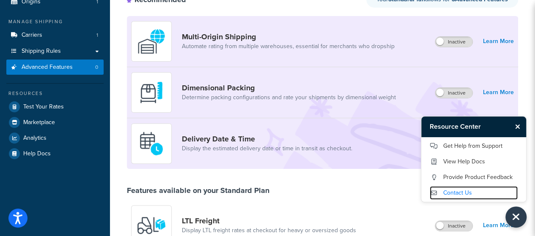
click at [466, 193] on link "Contact Us" at bounding box center [473, 193] width 88 height 14
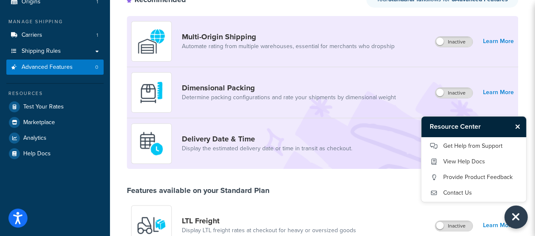
click at [515, 213] on icon "Close Resource Center" at bounding box center [515, 217] width 9 height 12
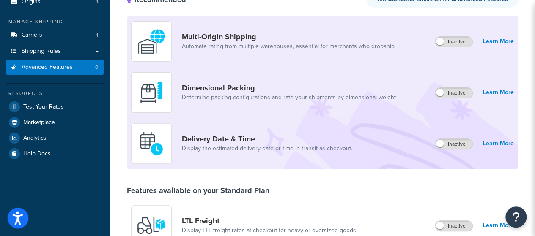
click at [19, 216] on icon "Open accessiBe: accessibility options, statement and help" at bounding box center [18, 219] width 10 height 11
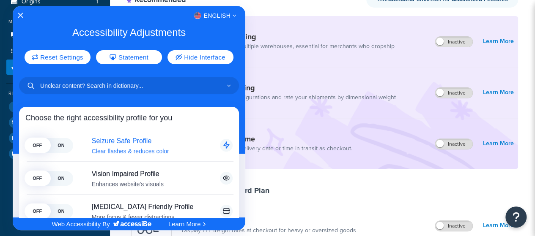
scroll to position [0, 0]
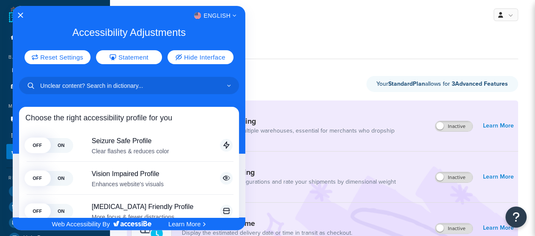
click at [305, 24] on div at bounding box center [267, 118] width 535 height 236
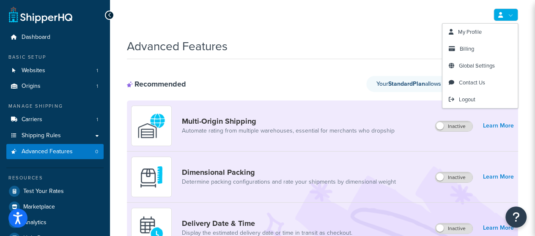
click at [502, 14] on icon at bounding box center [500, 14] width 5 height 5
click at [474, 80] on span "Contact Us" at bounding box center [472, 83] width 26 height 8
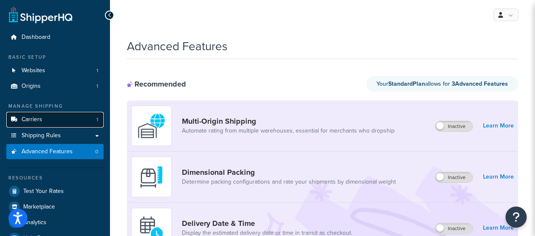
click at [37, 121] on span "Carriers" at bounding box center [32, 119] width 21 height 7
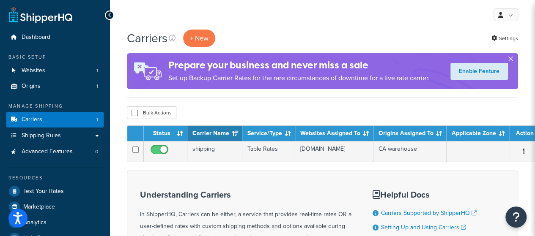
click at [519, 154] on button "button" at bounding box center [524, 152] width 12 height 14
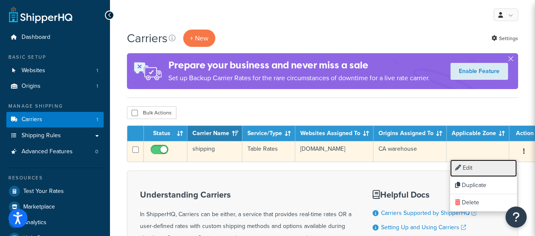
click at [498, 167] on link "Edit" at bounding box center [483, 168] width 67 height 17
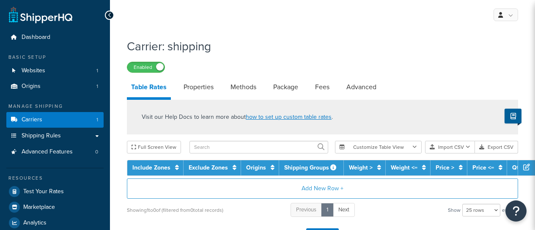
select select "25"
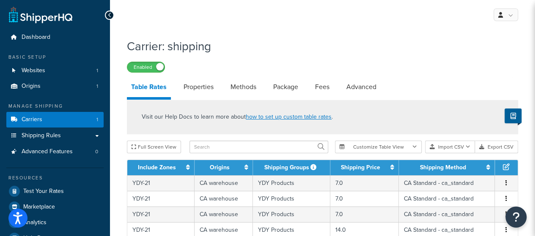
scroll to position [42, 0]
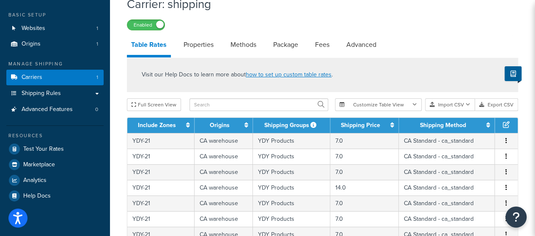
drag, startPoint x: 125, startPoint y: 44, endPoint x: 173, endPoint y: 44, distance: 47.8
drag, startPoint x: 172, startPoint y: 45, endPoint x: 136, endPoint y: 42, distance: 36.4
click at [136, 42] on li "Table Rates" at bounding box center [153, 46] width 52 height 23
click at [197, 50] on link "Properties" at bounding box center [198, 45] width 38 height 20
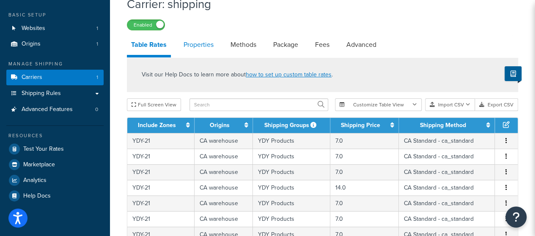
select select "PERSKU"
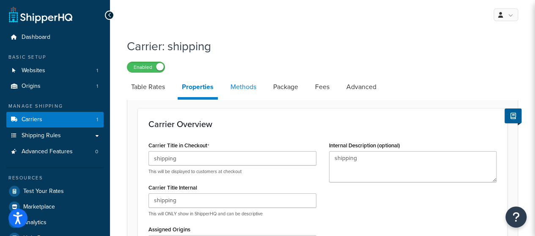
click at [239, 92] on link "Methods" at bounding box center [243, 87] width 34 height 20
select select "25"
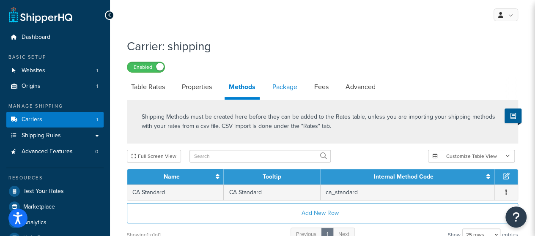
click at [288, 92] on link "Package" at bounding box center [284, 87] width 33 height 20
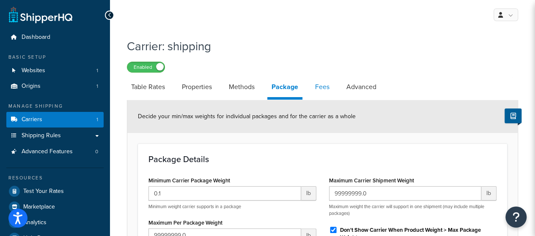
click at [323, 87] on link "Fees" at bounding box center [322, 87] width 23 height 20
select select "AFTER"
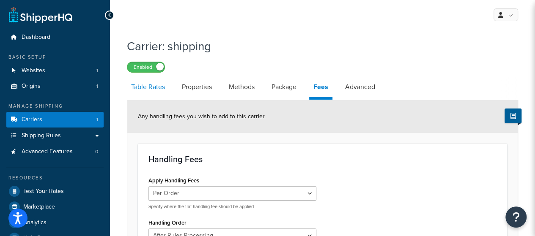
click at [166, 90] on link "Table Rates" at bounding box center [148, 87] width 42 height 20
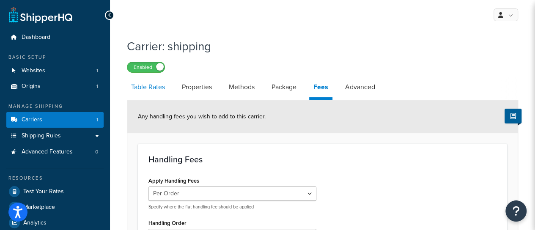
select select "25"
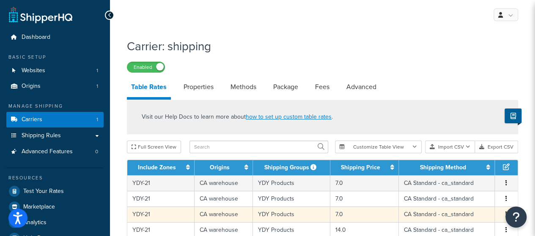
scroll to position [85, 0]
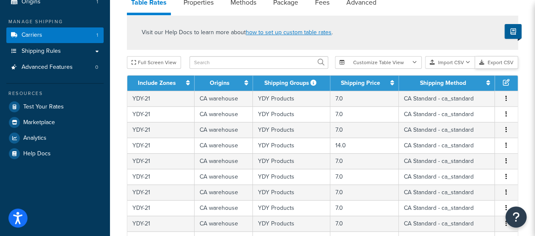
click at [499, 66] on button "Export CSV" at bounding box center [496, 62] width 43 height 13
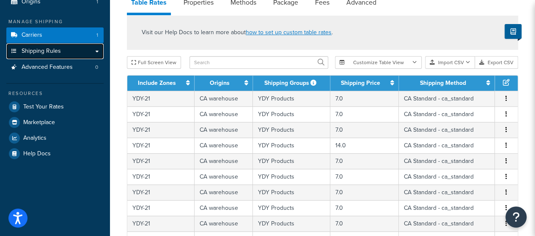
click at [55, 51] on span "Shipping Rules" at bounding box center [41, 51] width 39 height 7
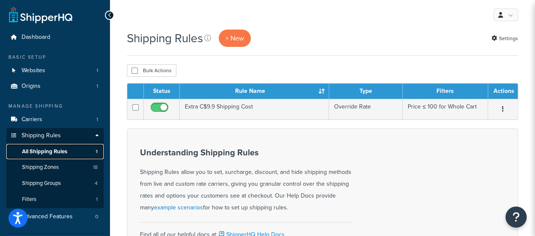
click at [54, 154] on span "All Shipping Rules" at bounding box center [44, 151] width 45 height 7
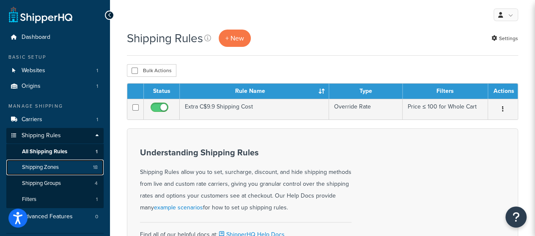
click at [38, 171] on span "Shipping Zones" at bounding box center [40, 167] width 37 height 7
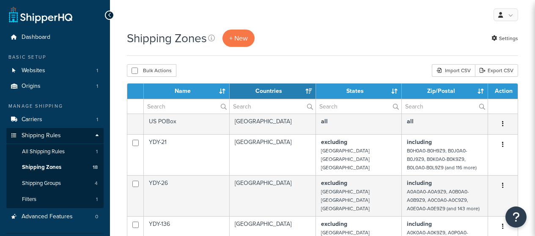
select select "15"
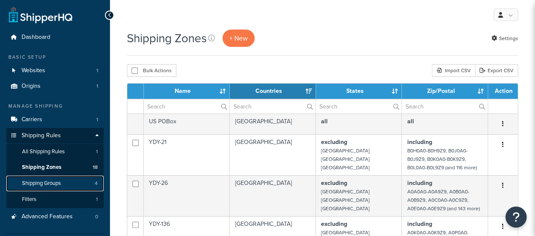
click at [39, 188] on link "Shipping Groups 4" at bounding box center [54, 184] width 97 height 16
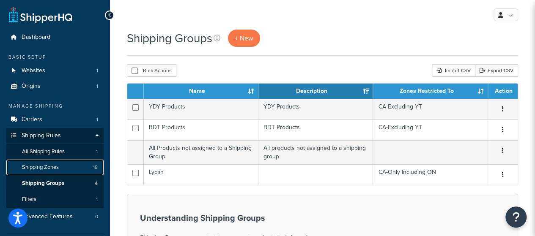
click at [38, 172] on link "Shipping Zones 18" at bounding box center [54, 168] width 97 height 16
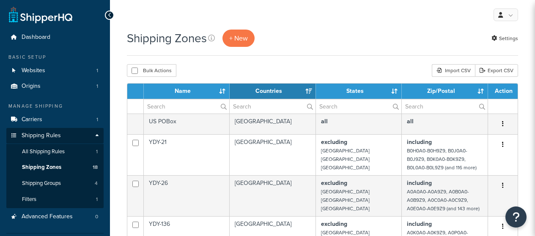
select select "15"
